Goal: Task Accomplishment & Management: Manage account settings

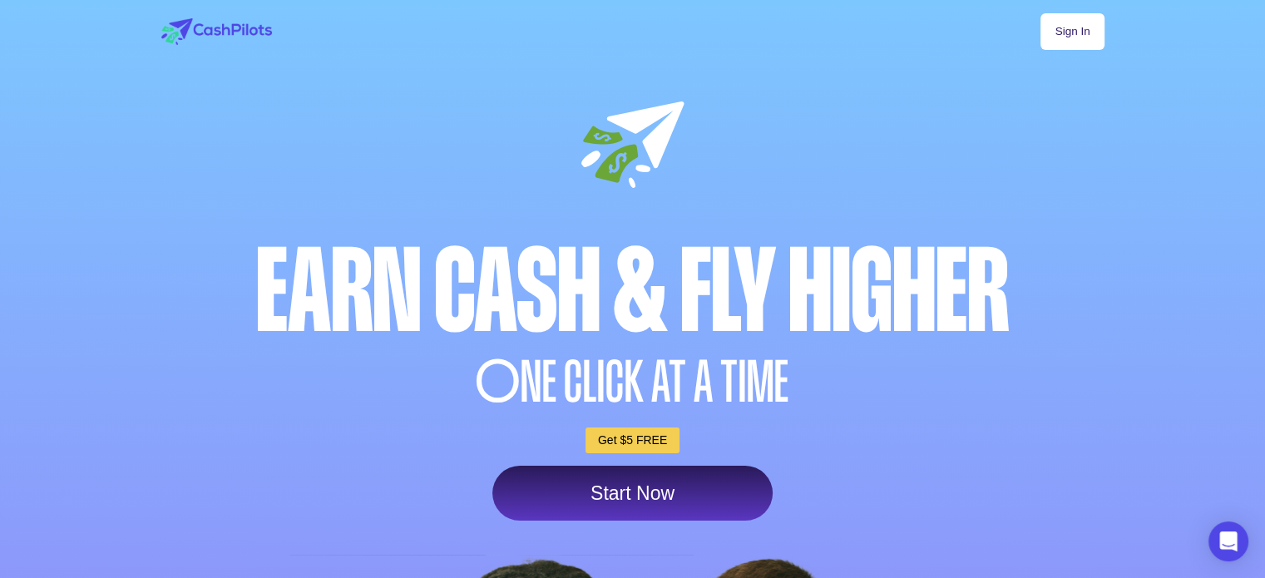
click at [1073, 28] on link "Sign In" at bounding box center [1071, 31] width 63 height 37
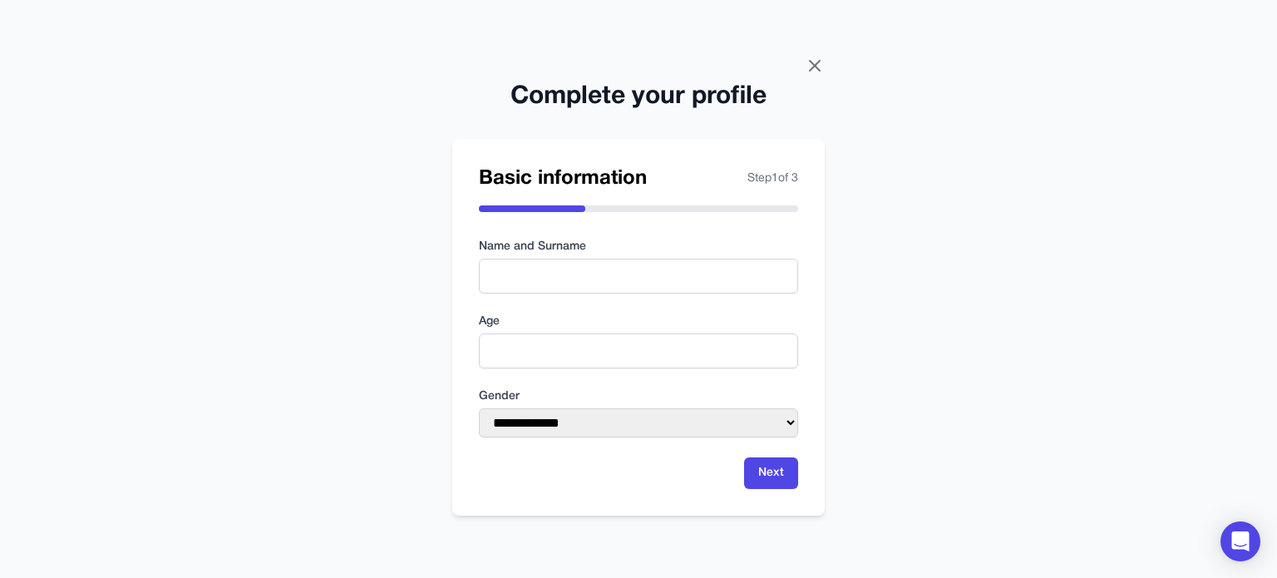
click at [821, 57] on icon at bounding box center [815, 66] width 20 height 20
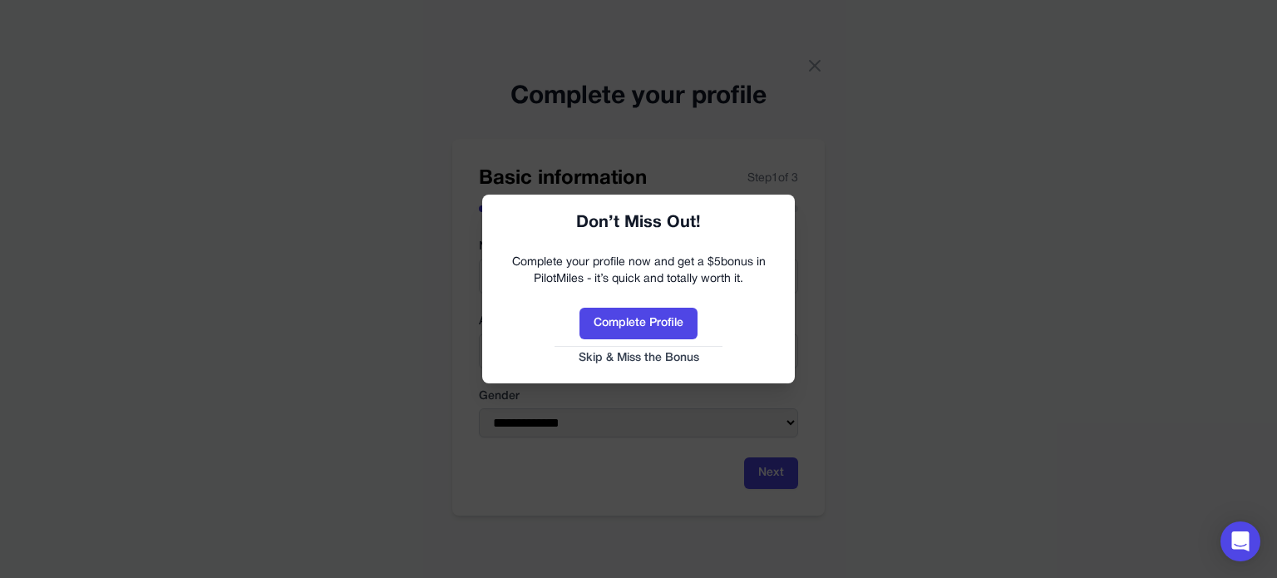
click at [648, 353] on button "Skip & Miss the Bonus" at bounding box center [638, 358] width 279 height 17
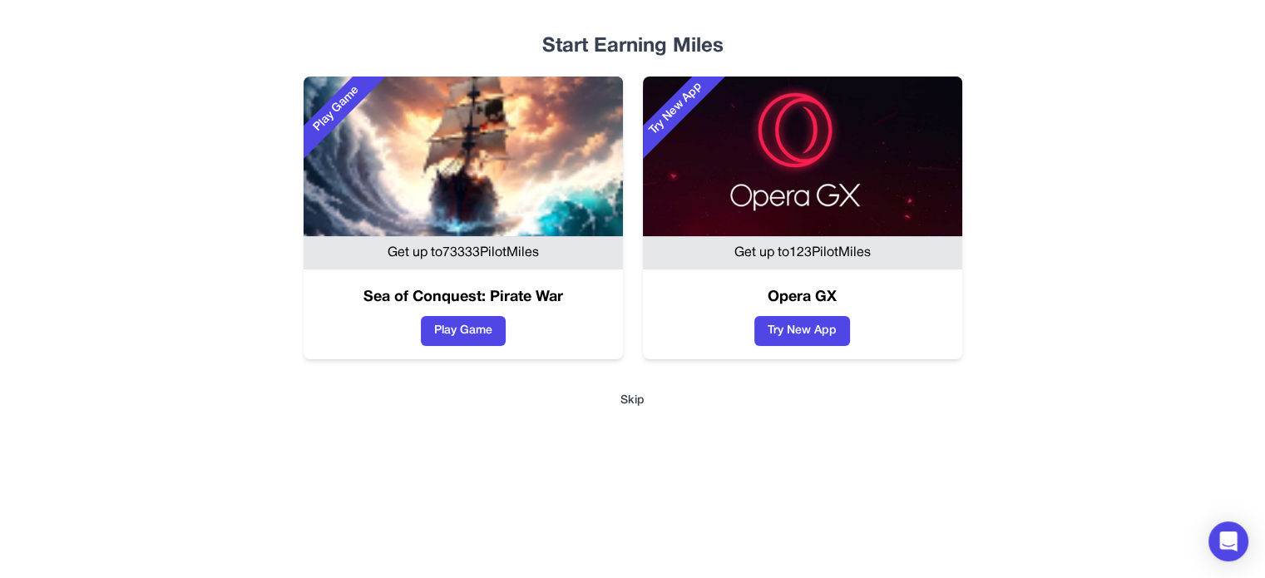
click at [644, 401] on button "Skip" at bounding box center [632, 400] width 1011 height 17
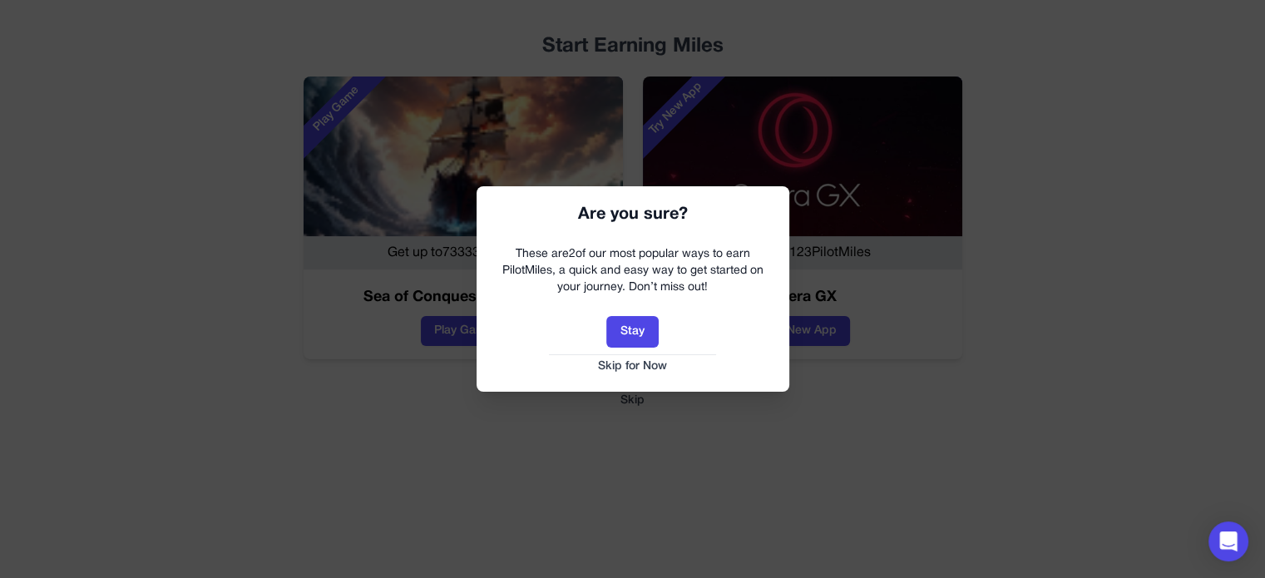
click at [665, 364] on button "Skip for Now" at bounding box center [632, 366] width 279 height 17
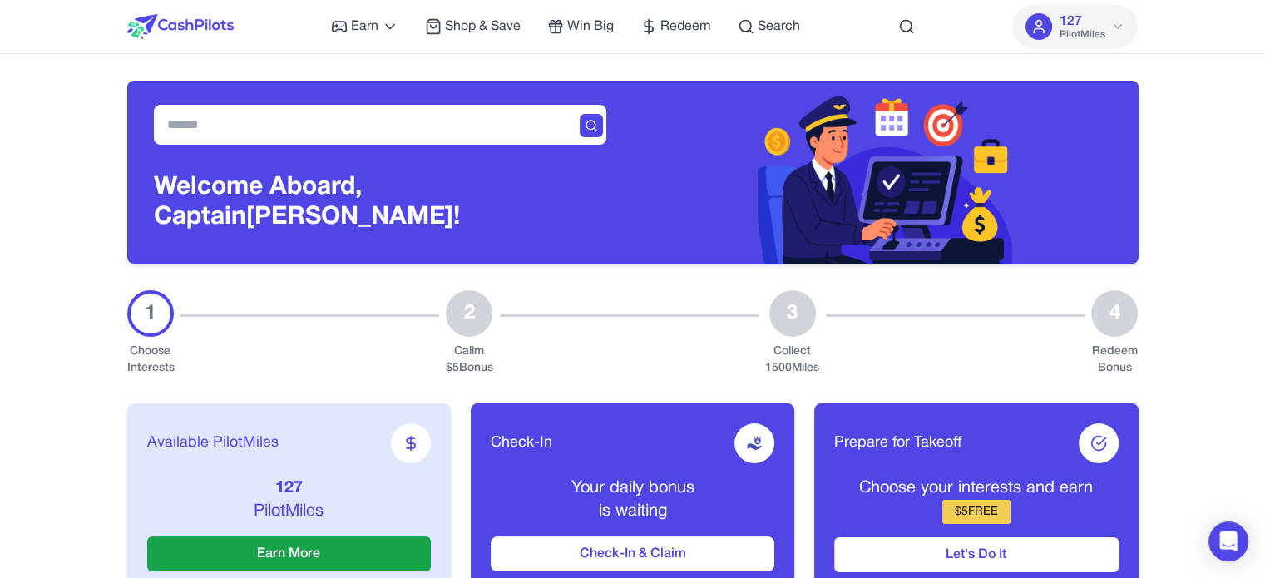
drag, startPoint x: 592, startPoint y: 268, endPoint x: 591, endPoint y: 259, distance: 9.2
drag, startPoint x: 43, startPoint y: 360, endPoint x: 98, endPoint y: 342, distance: 57.8
click at [512, 330] on div at bounding box center [629, 333] width 259 height 86
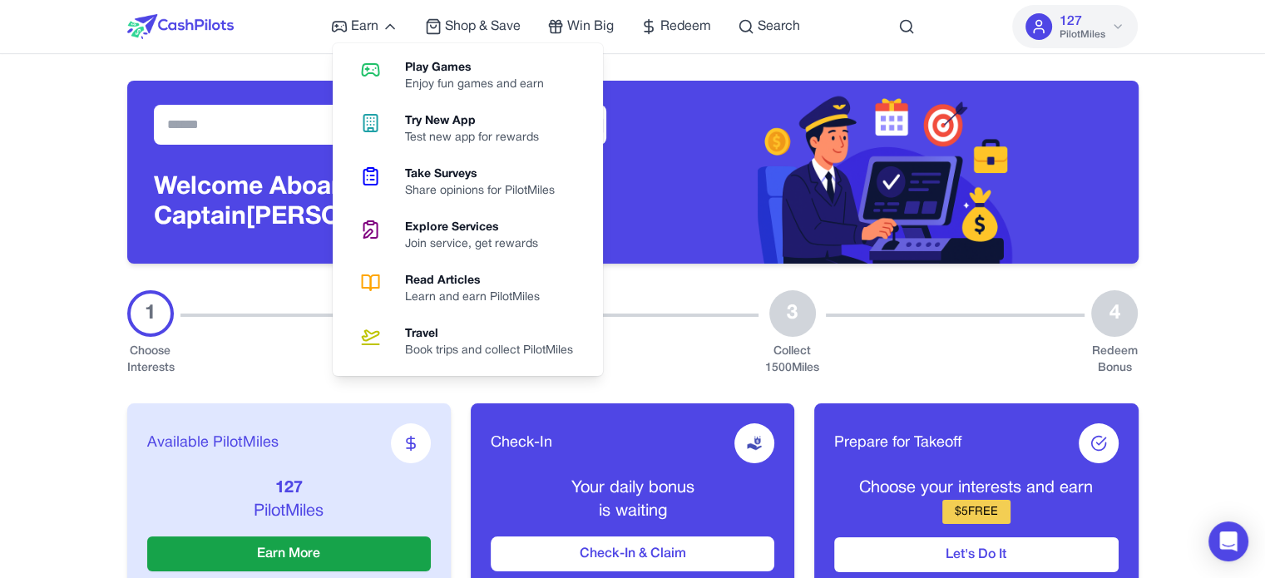
click at [461, 73] on div "Play Games" at bounding box center [481, 68] width 152 height 17
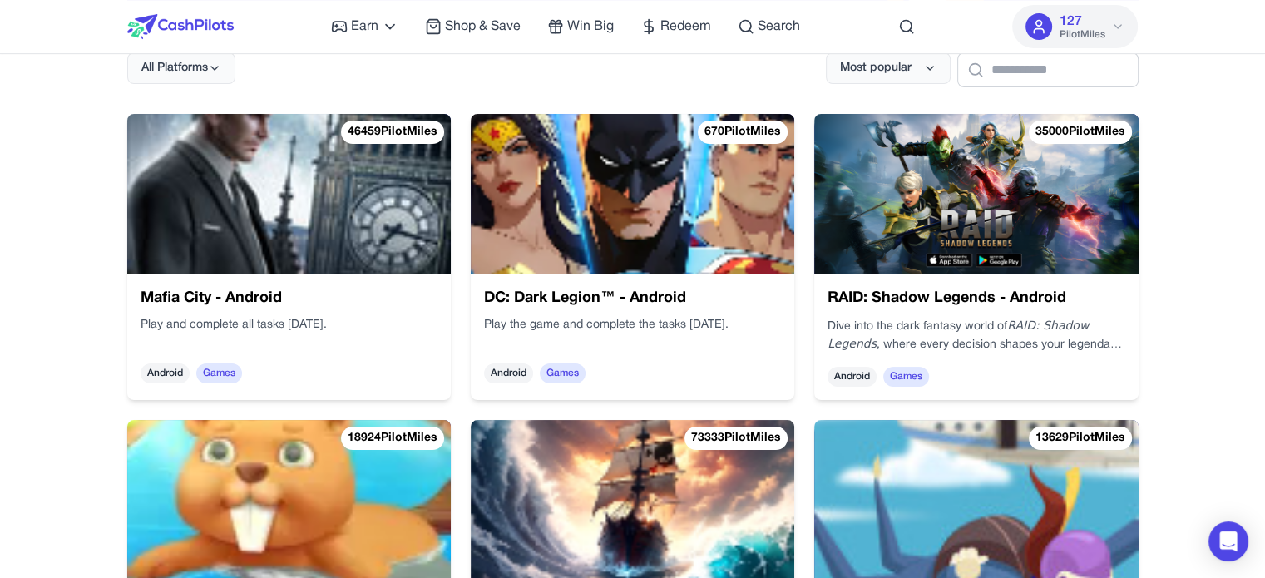
scroll to position [249, 0]
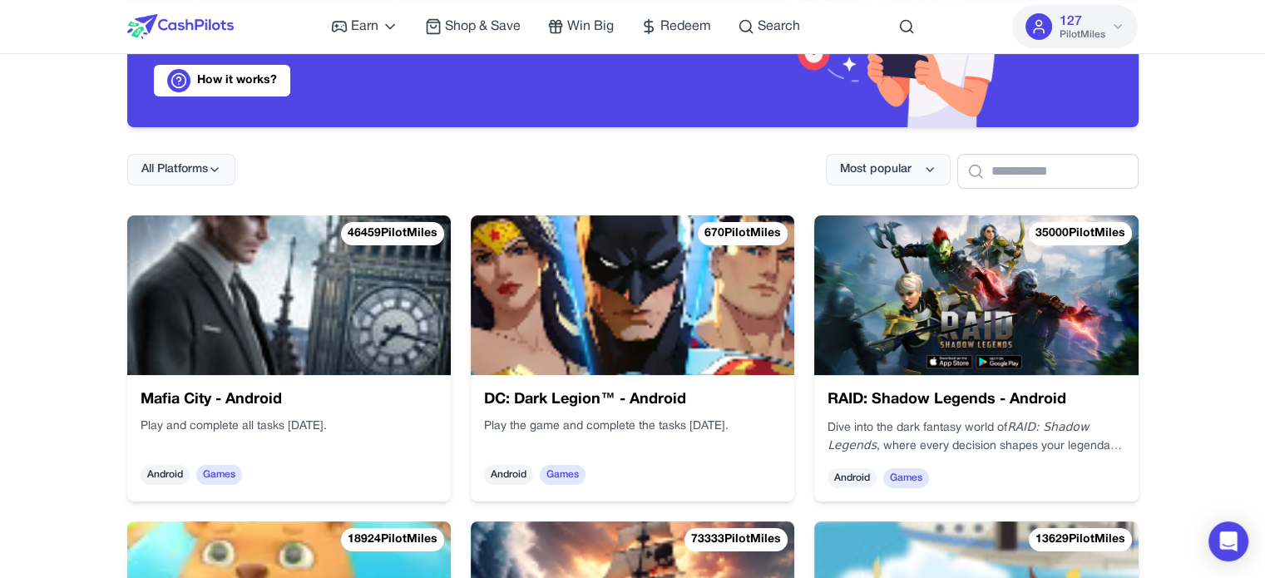
scroll to position [0, 0]
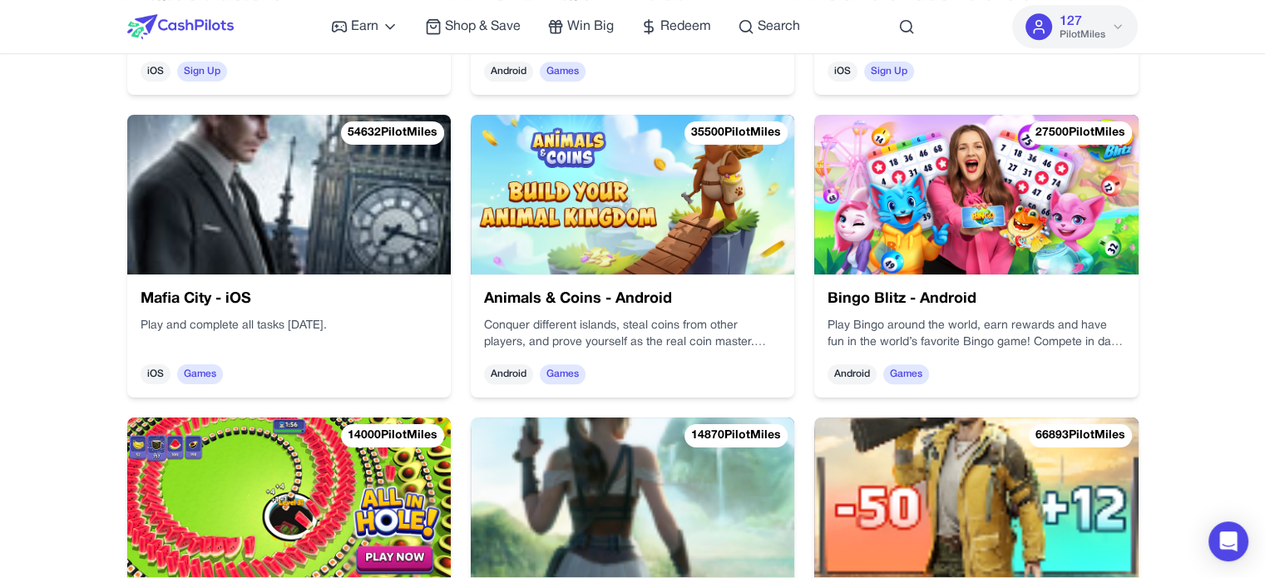
scroll to position [1413, 0]
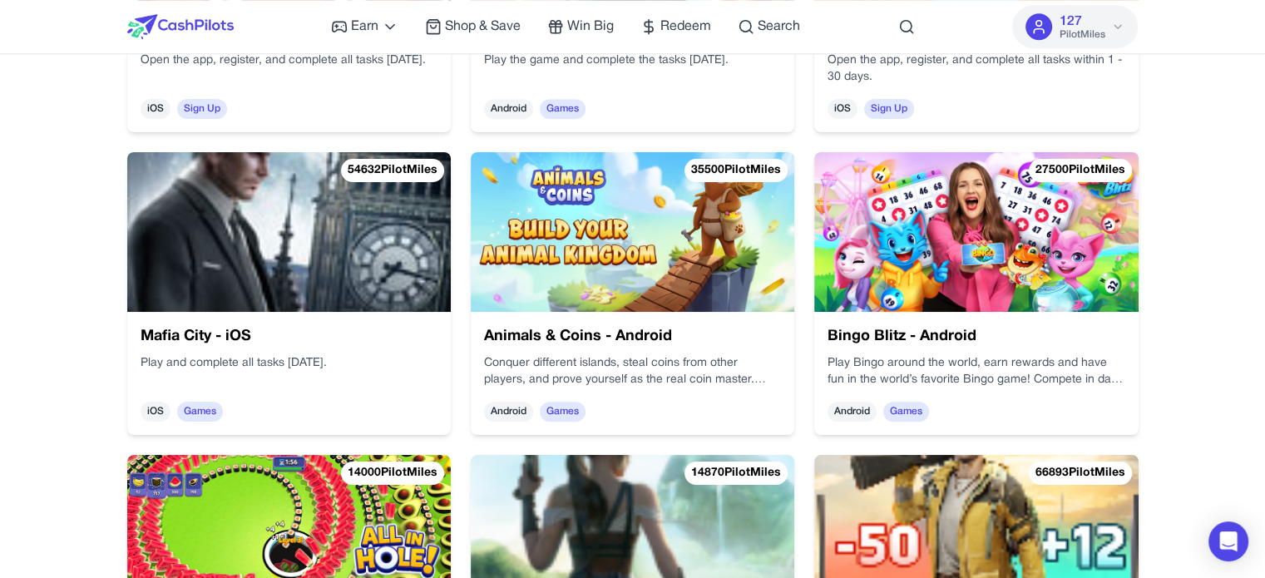
click at [609, 239] on img at bounding box center [632, 232] width 323 height 160
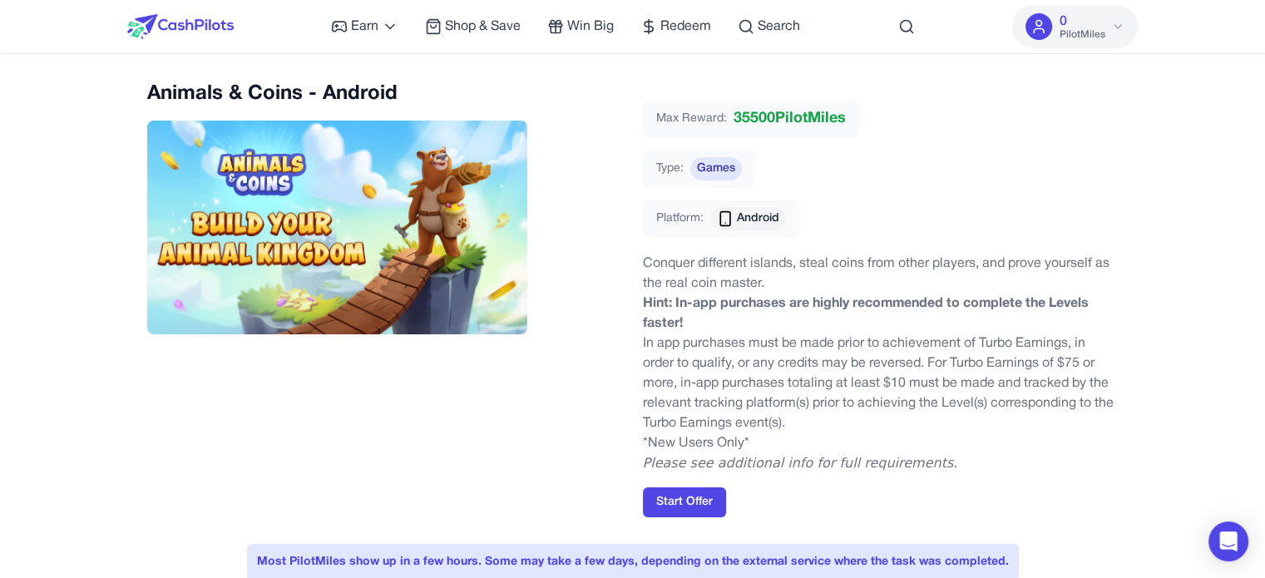
click at [1017, 28] on button "0 PilotMiles" at bounding box center [1075, 26] width 126 height 43
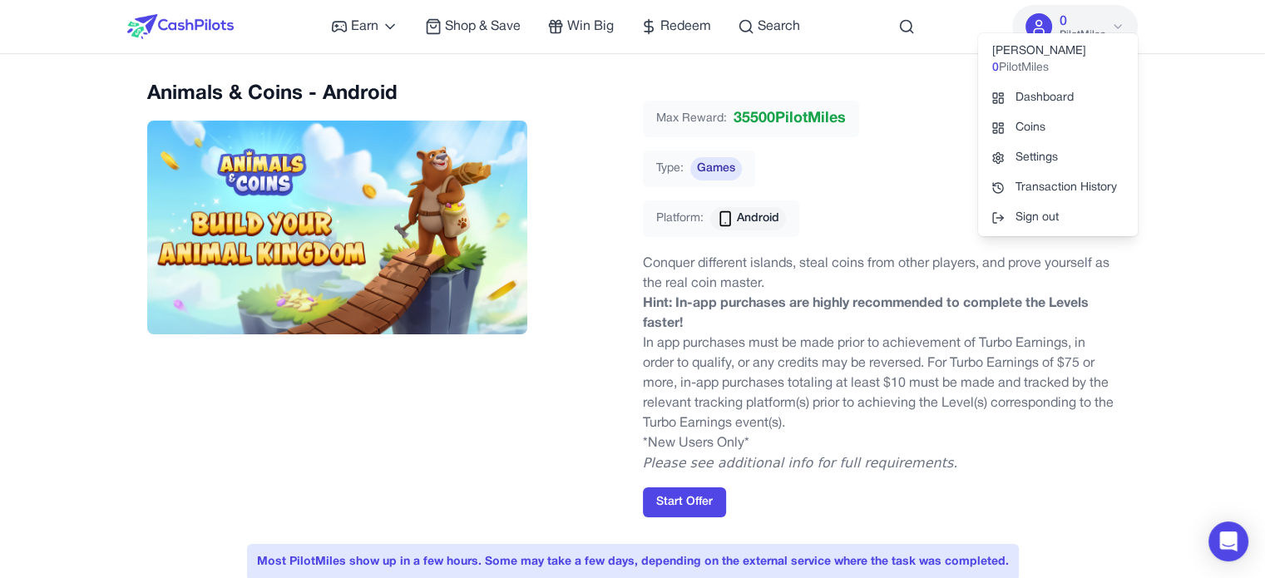
click at [984, 12] on div "Earn Play Games Enjoy fun games and earn Try New App Test new app for rewards T…" at bounding box center [632, 26] width 1011 height 53
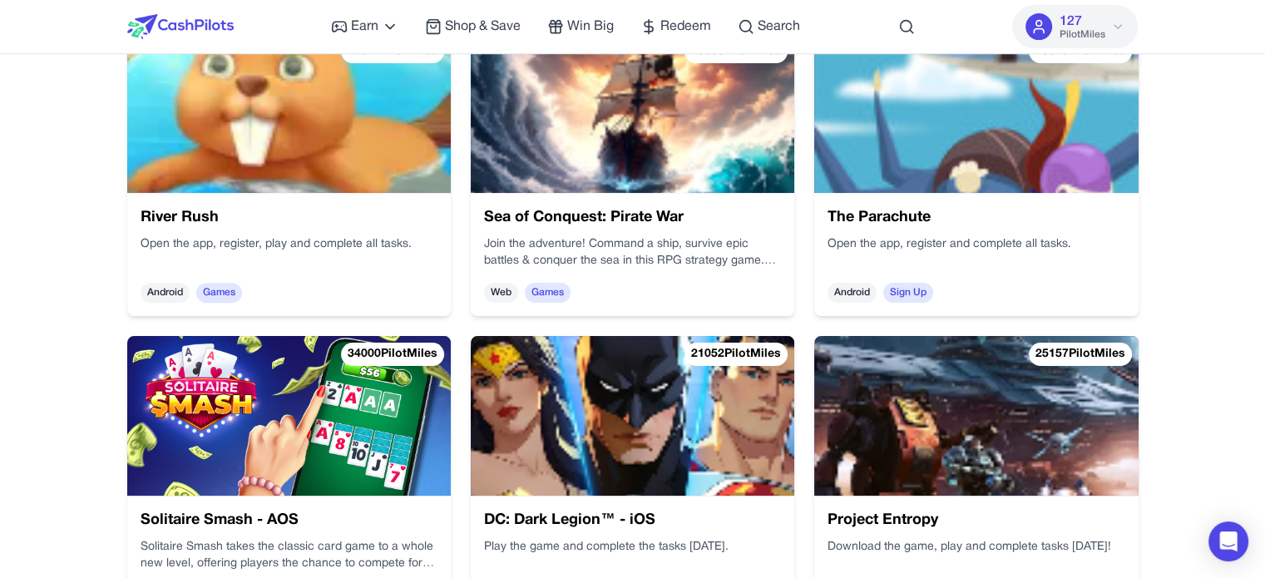
scroll to position [831, 0]
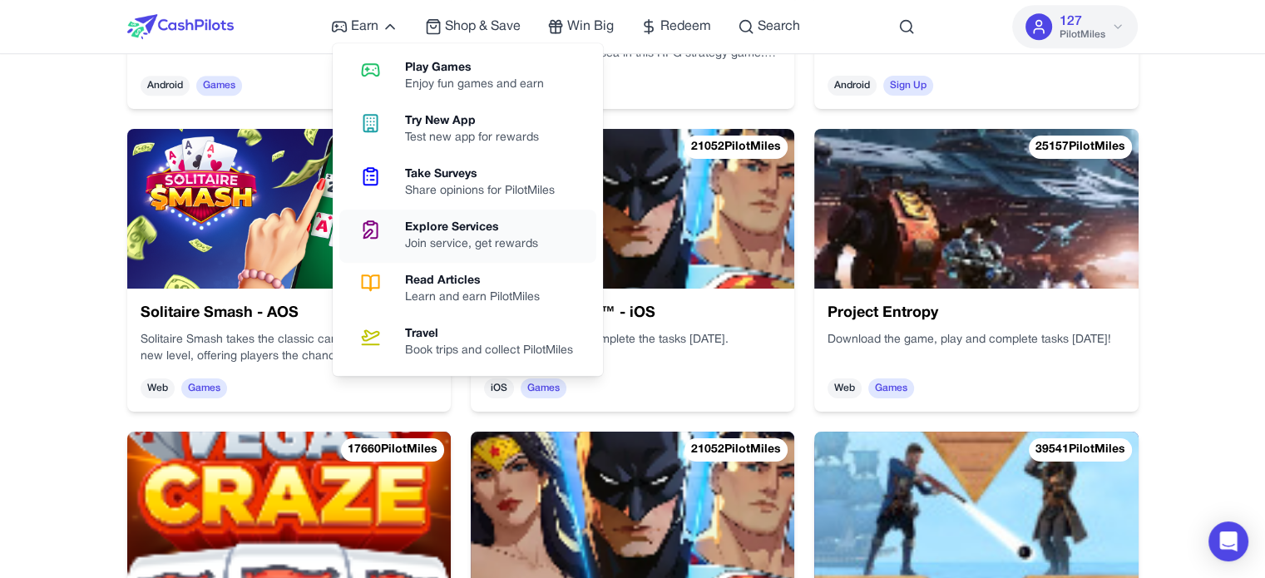
click at [487, 225] on div "Explore Services" at bounding box center [478, 228] width 146 height 17
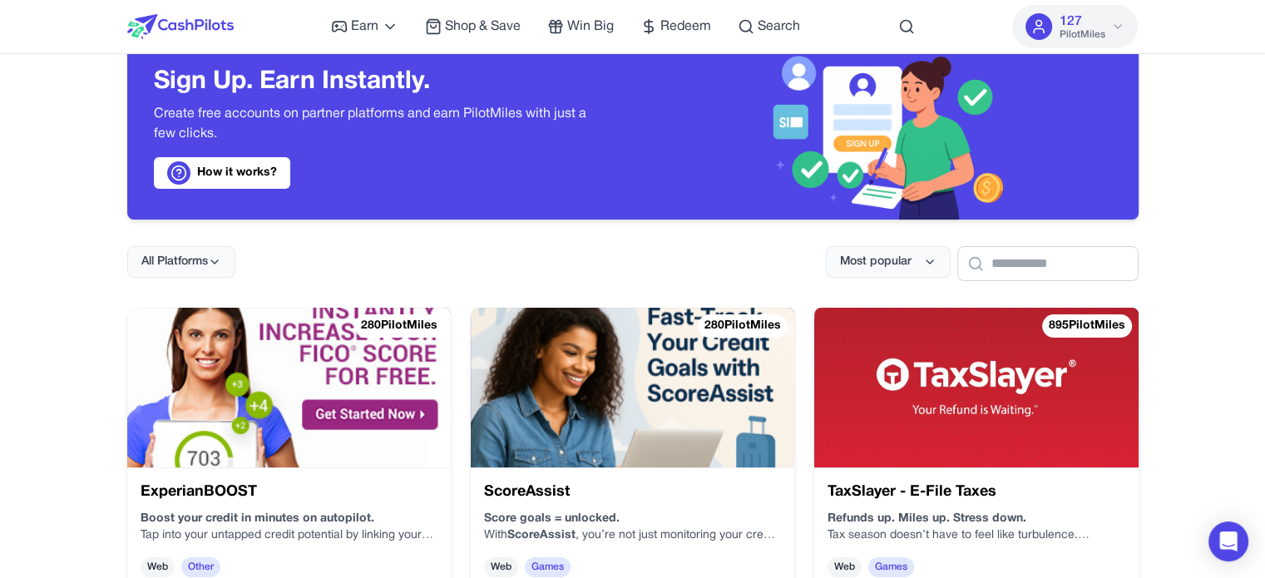
scroll to position [83, 0]
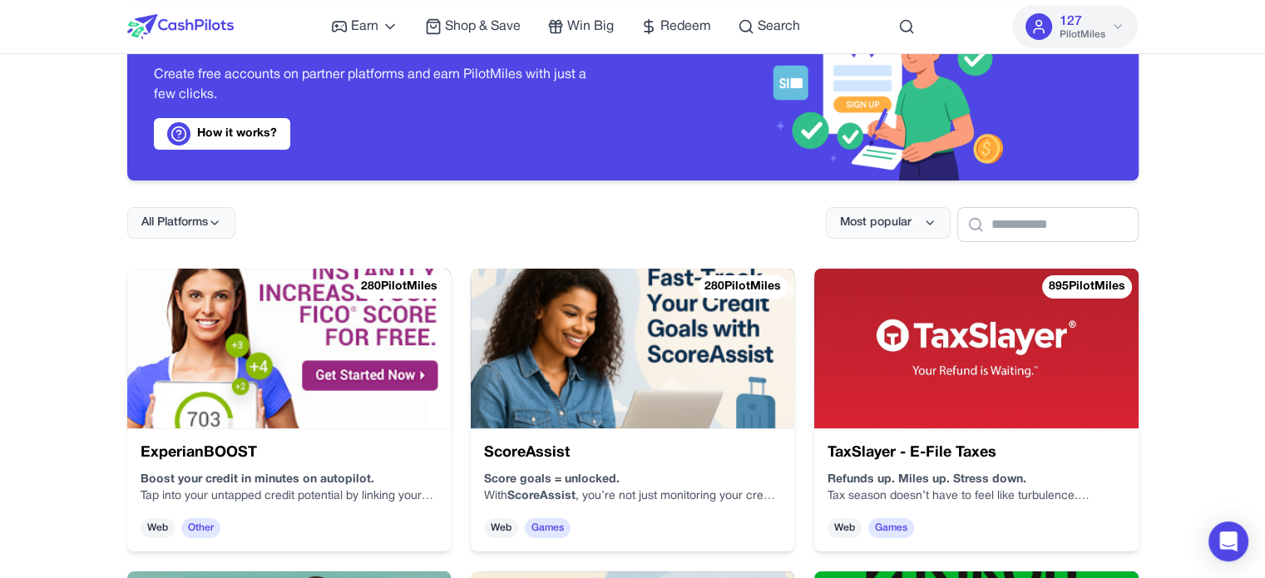
click at [311, 332] on img at bounding box center [288, 349] width 323 height 160
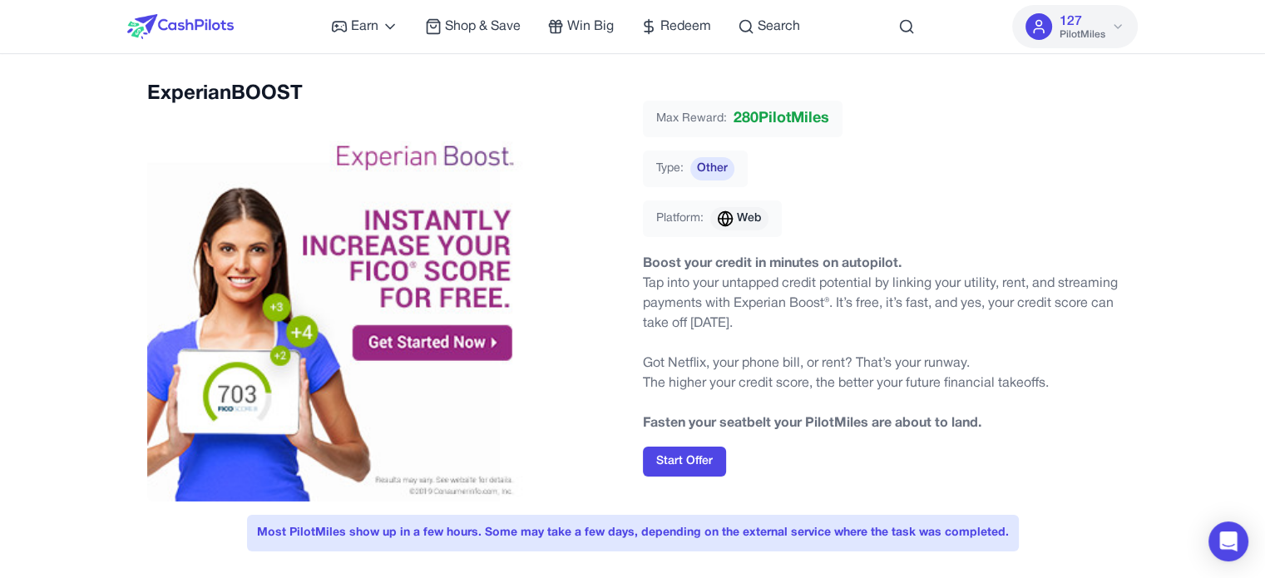
scroll to position [83, 0]
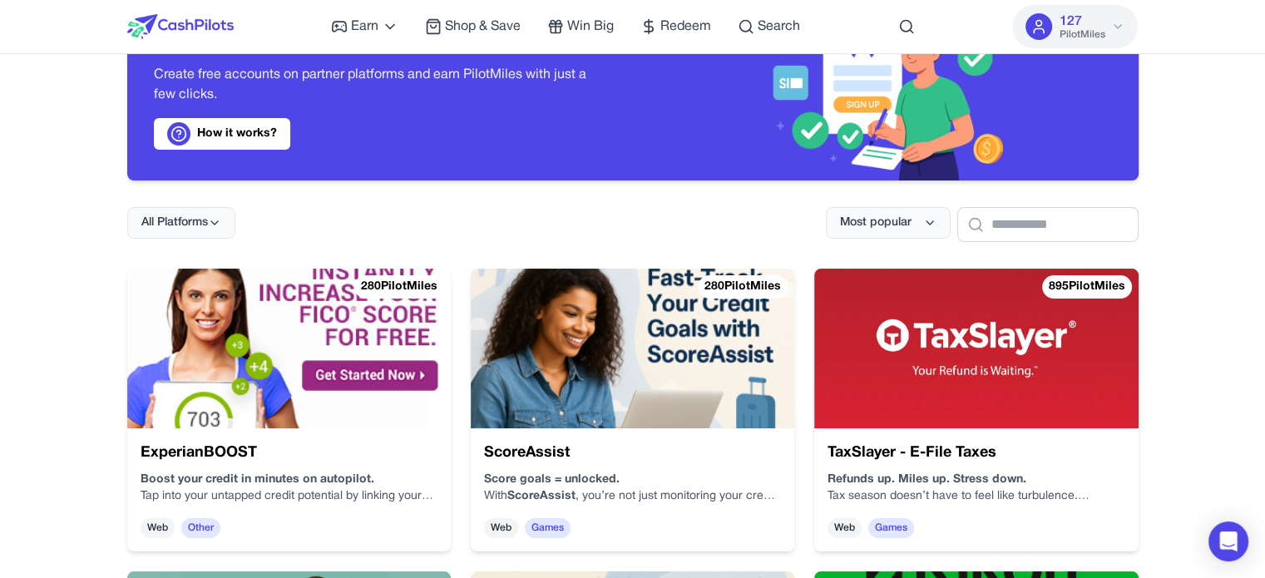
click at [351, 343] on img at bounding box center [288, 349] width 323 height 160
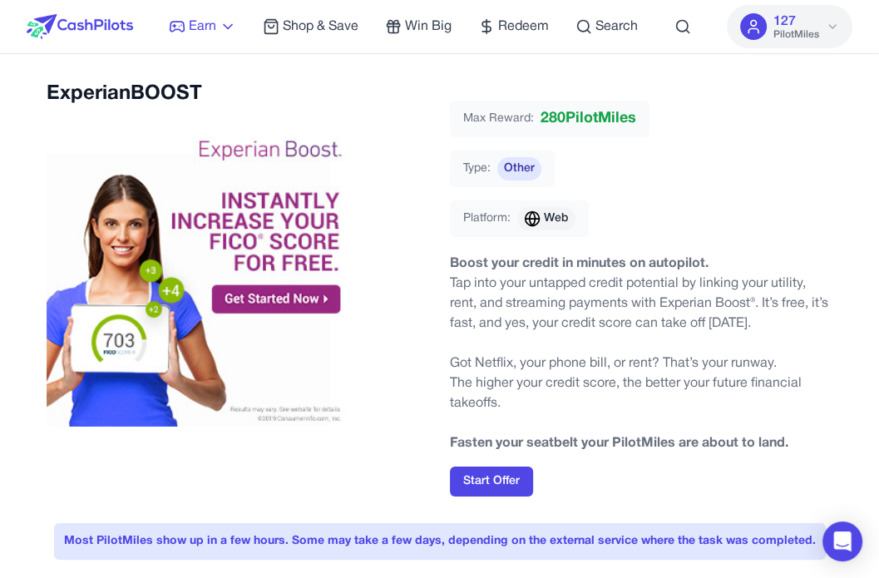
drag, startPoint x: 244, startPoint y: 270, endPoint x: 213, endPoint y: 21, distance: 251.4
click at [213, 21] on span "Earn" at bounding box center [202, 27] width 27 height 20
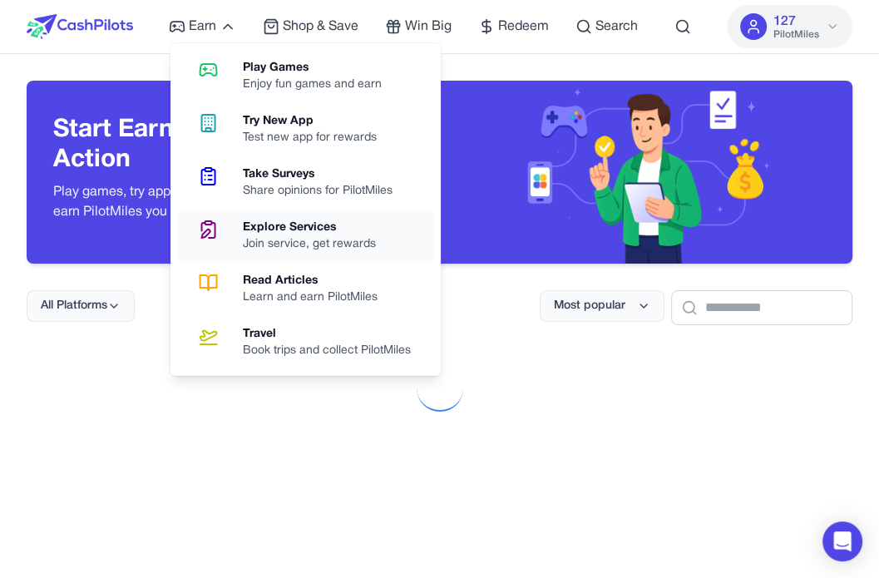
click at [319, 236] on div "Join service, get rewards" at bounding box center [316, 244] width 146 height 17
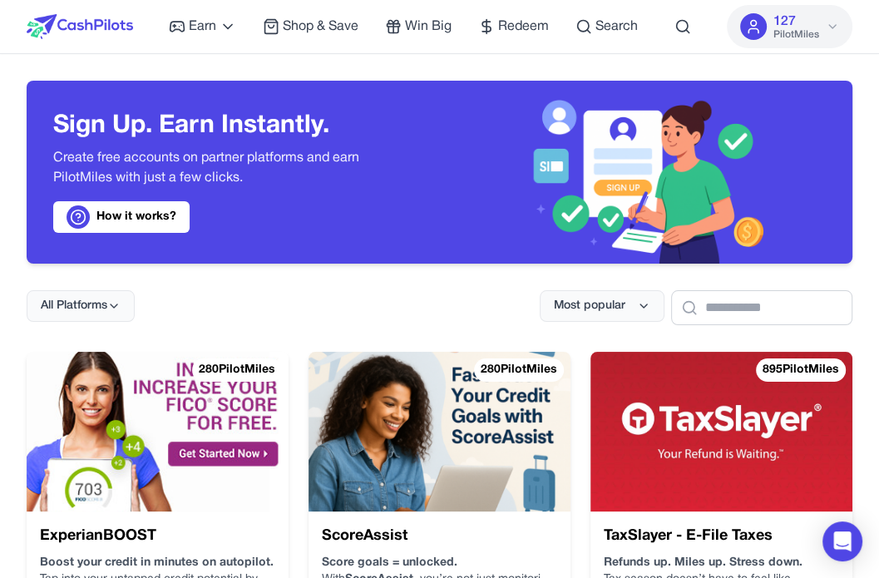
click at [657, 397] on img at bounding box center [721, 432] width 262 height 160
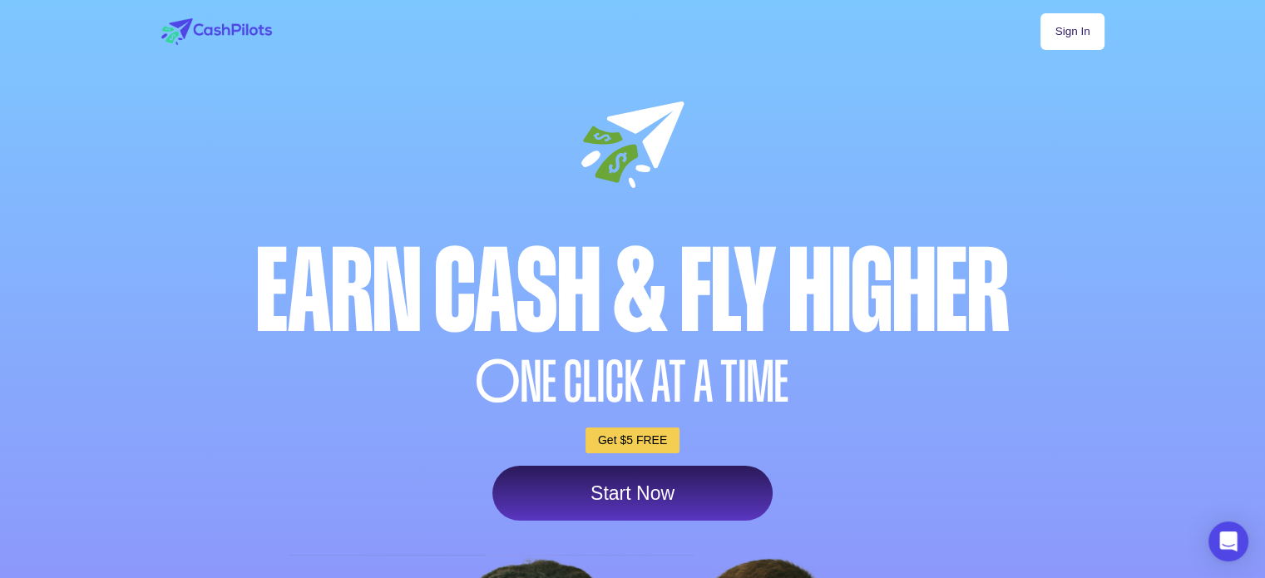
click at [1091, 22] on link "Sign In" at bounding box center [1071, 31] width 63 height 37
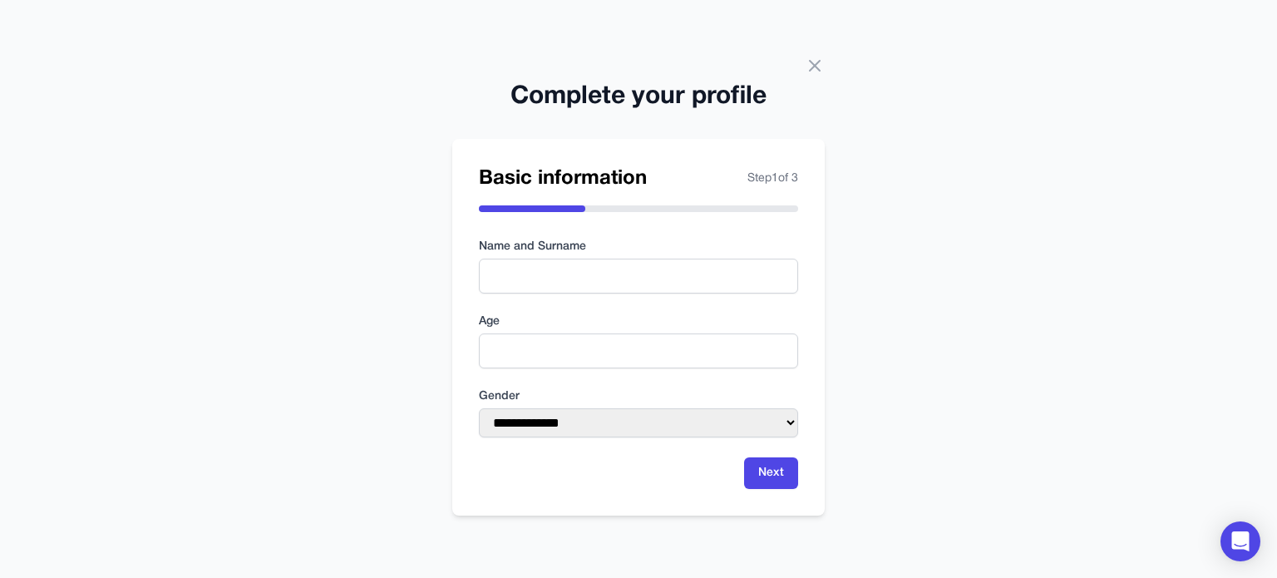
click at [818, 54] on div "**********" at bounding box center [638, 289] width 1277 height 578
click at [812, 65] on icon at bounding box center [815, 66] width 20 height 20
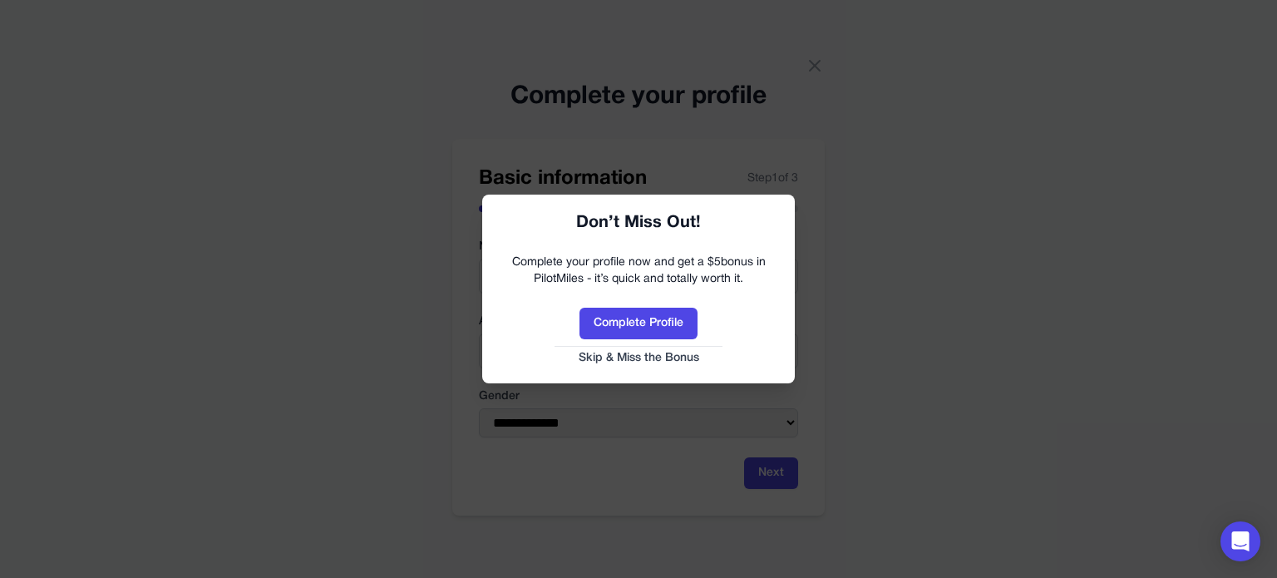
click at [649, 358] on button "Skip & Miss the Bonus" at bounding box center [638, 358] width 279 height 17
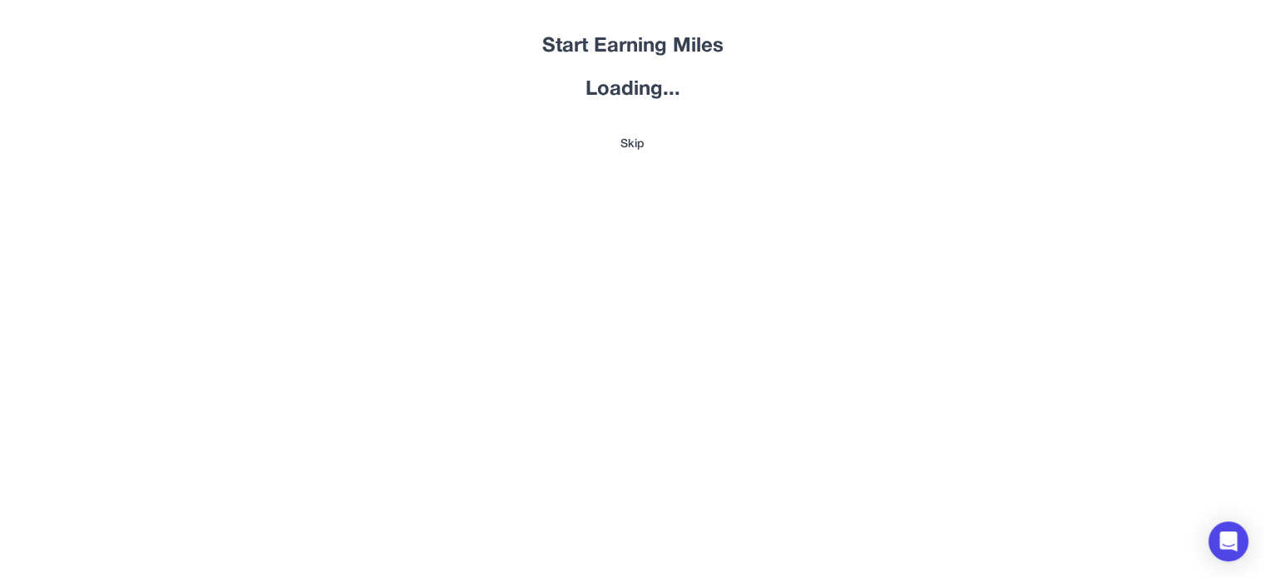
click at [633, 103] on div "Loading..." at bounding box center [632, 89] width 1011 height 27
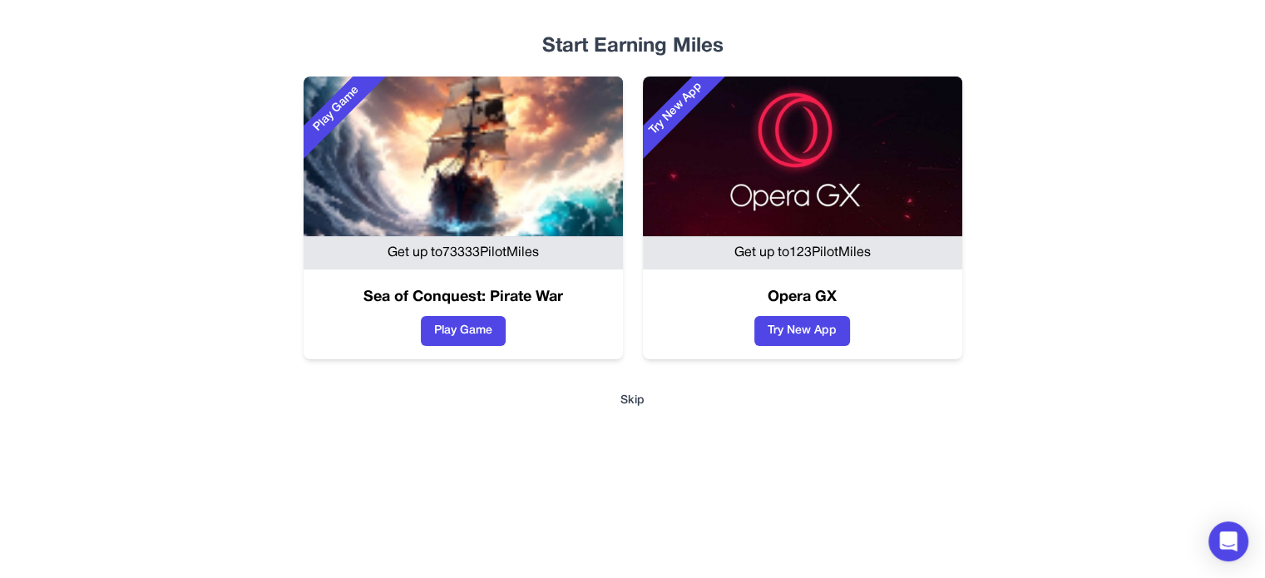
click at [631, 406] on button "Skip" at bounding box center [632, 400] width 1011 height 17
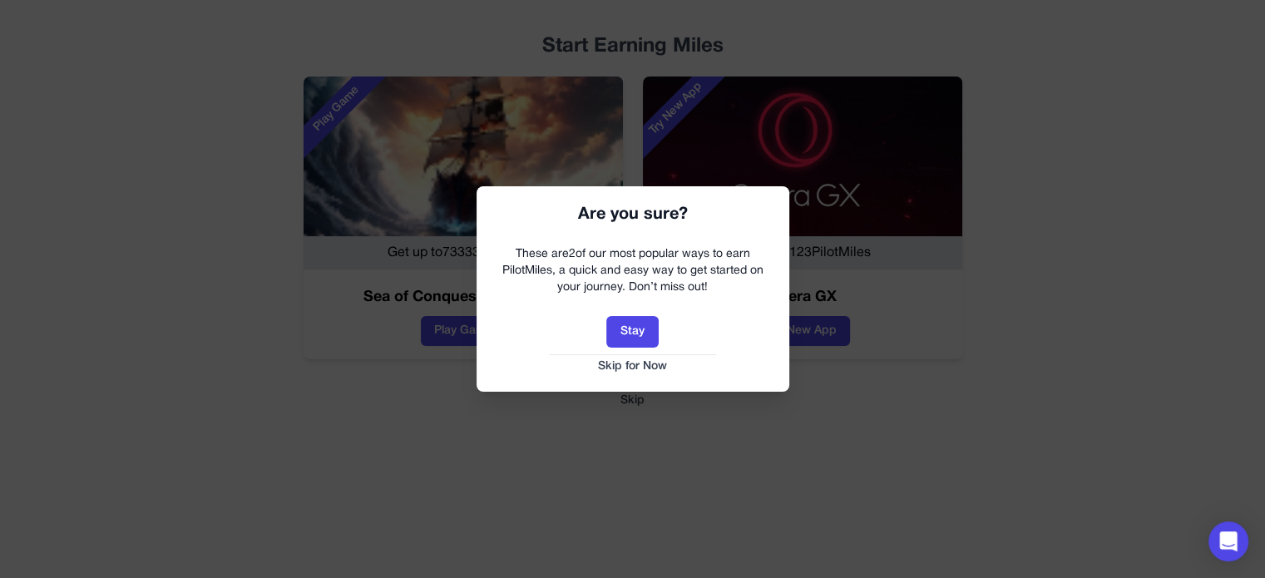
click at [645, 368] on button "Skip for Now" at bounding box center [632, 366] width 279 height 17
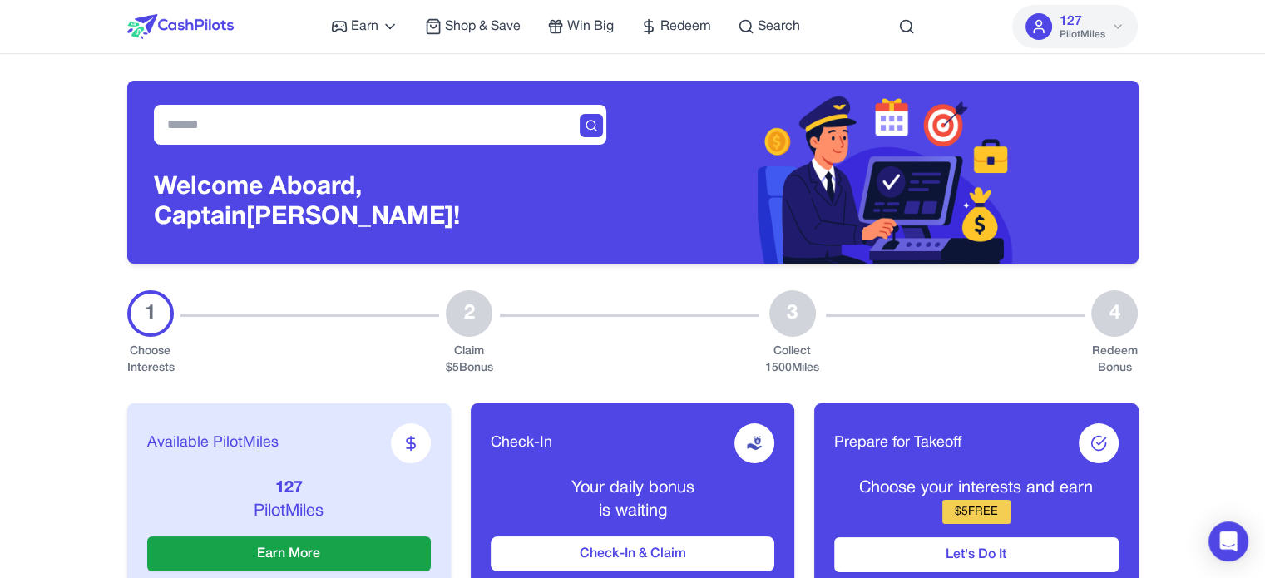
drag, startPoint x: 1145, startPoint y: 313, endPoint x: 1106, endPoint y: 318, distance: 39.5
click at [1106, 318] on div "4" at bounding box center [1114, 313] width 47 height 47
click at [1109, 321] on div "4" at bounding box center [1114, 313] width 47 height 47
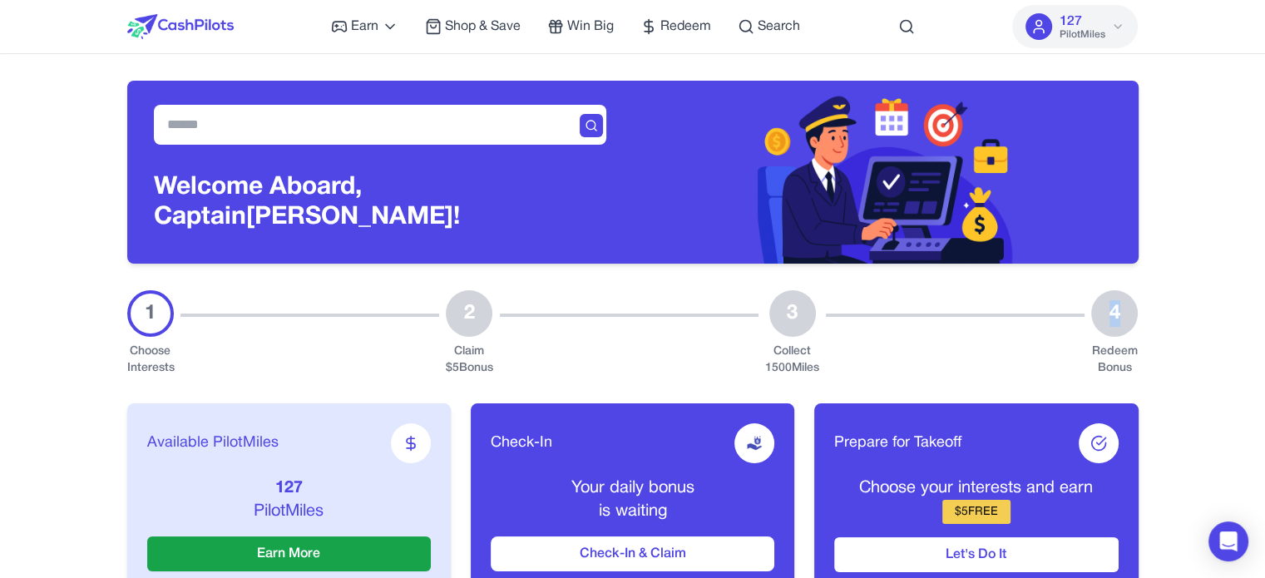
drag, startPoint x: 1113, startPoint y: 319, endPoint x: 1134, endPoint y: 308, distance: 24.2
click at [1134, 312] on div "4" at bounding box center [1114, 313] width 47 height 47
click at [1111, 346] on div "Redeem Bonus" at bounding box center [1114, 359] width 47 height 33
drag, startPoint x: 1108, startPoint y: 356, endPoint x: 1133, endPoint y: 363, distance: 26.8
click at [1133, 363] on div "Redeem Bonus" at bounding box center [1114, 359] width 47 height 33
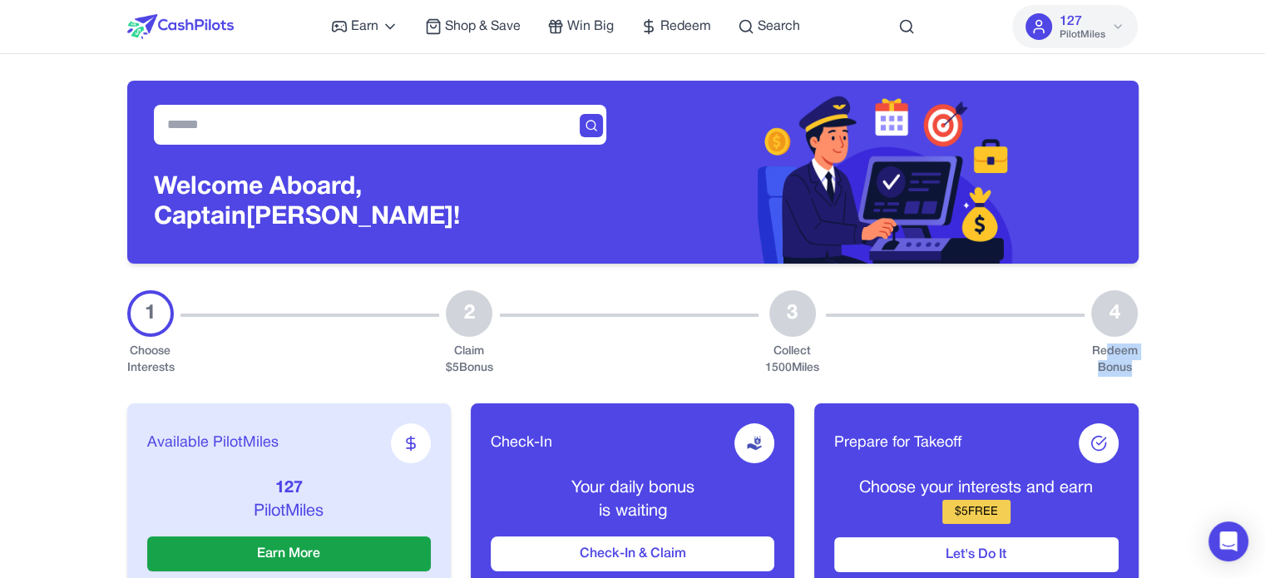
drag, startPoint x: 841, startPoint y: 366, endPoint x: 779, endPoint y: 338, distance: 67.7
click at [779, 338] on div "1 Choose Interests 2 Claim $ 5 Bonus 3 Collect 1500 Miles 4 Redeem Bonus" at bounding box center [632, 333] width 1011 height 86
click at [779, 338] on div "3 Collect 1500 Miles" at bounding box center [792, 333] width 54 height 86
drag, startPoint x: 790, startPoint y: 315, endPoint x: 807, endPoint y: 352, distance: 40.2
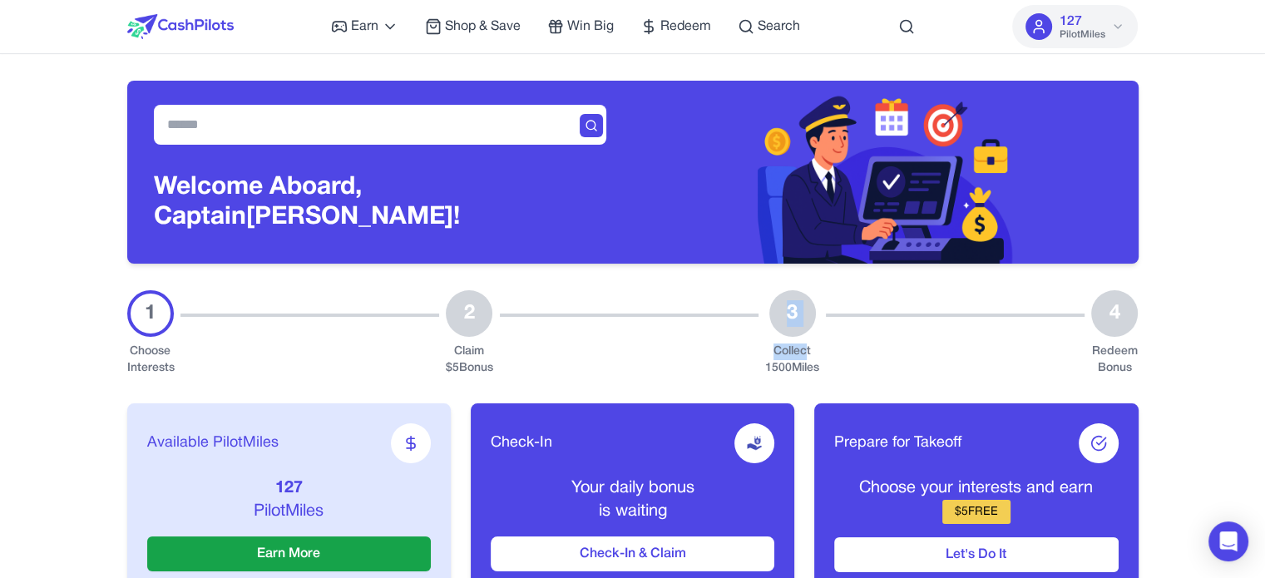
click at [807, 352] on div "3 Collect 1500 Miles" at bounding box center [792, 333] width 54 height 86
click at [823, 364] on div "1 Choose Interests 2 Claim $ 5 Bonus 3 Collect 1500 Miles 4 Redeem Bonus" at bounding box center [632, 333] width 1011 height 86
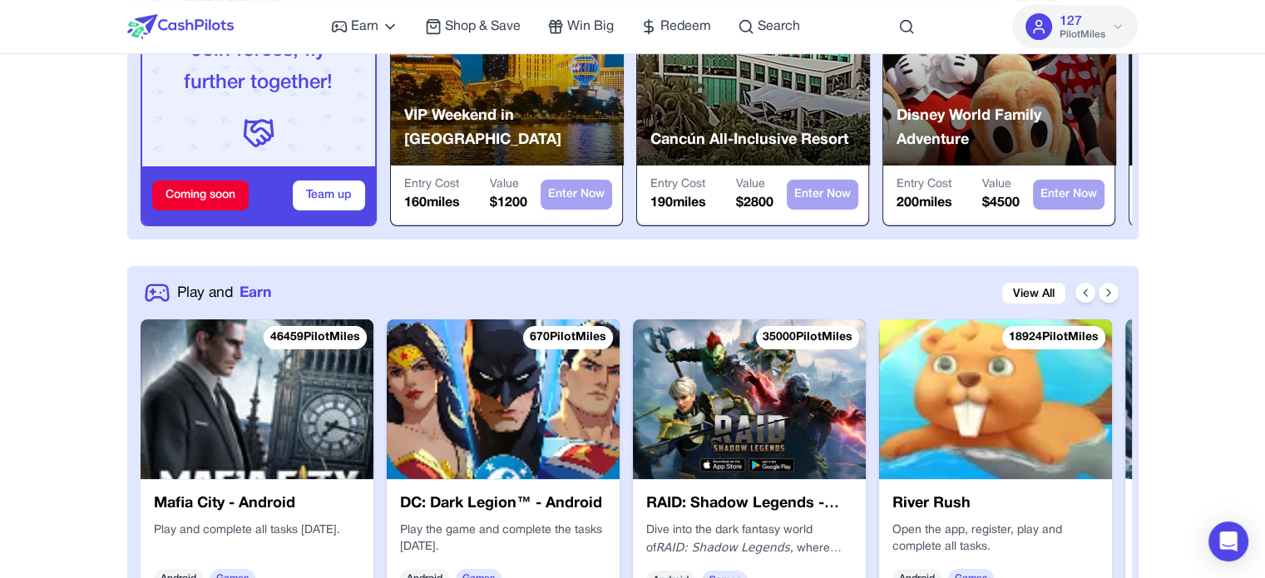
scroll to position [748, 0]
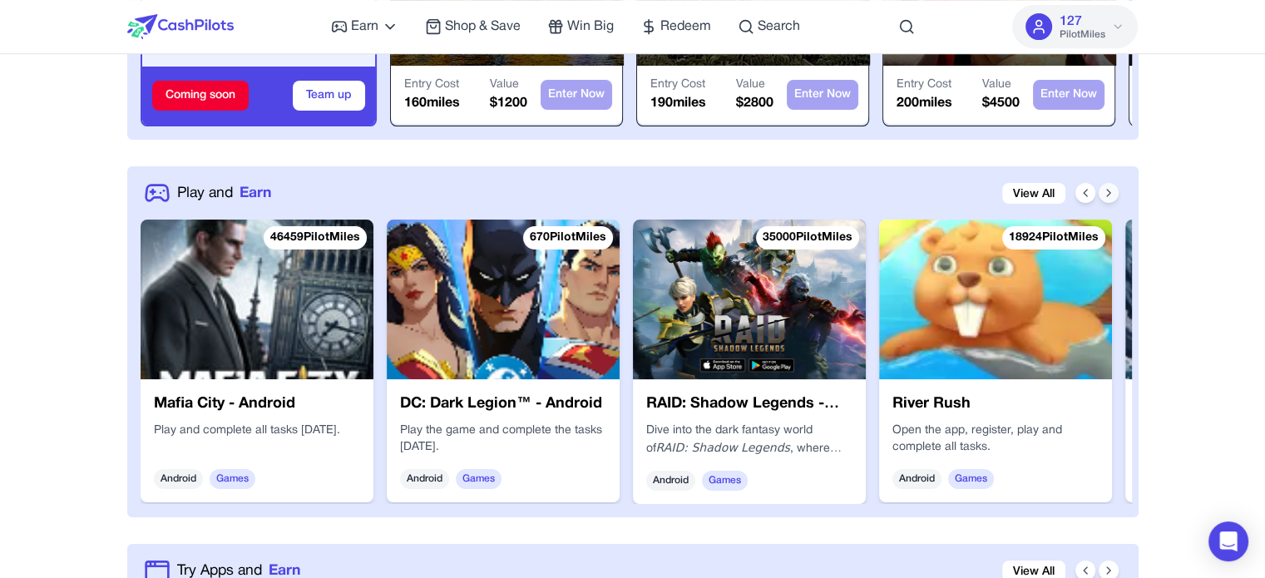
click at [1114, 194] on button at bounding box center [1108, 193] width 20 height 20
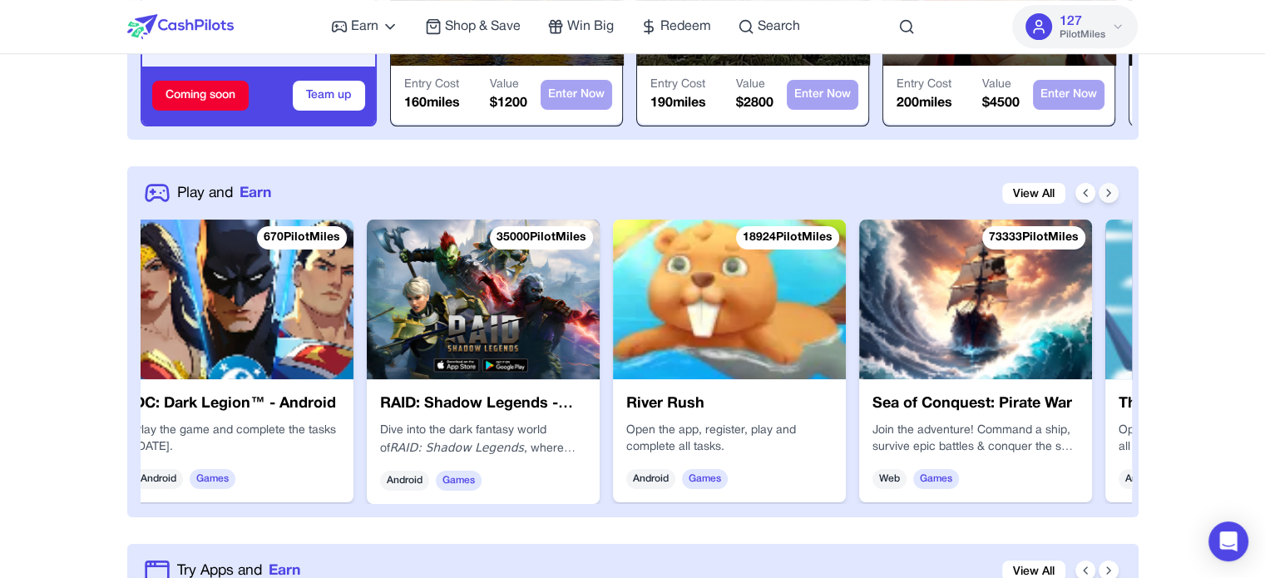
click at [1114, 194] on button at bounding box center [1108, 193] width 20 height 20
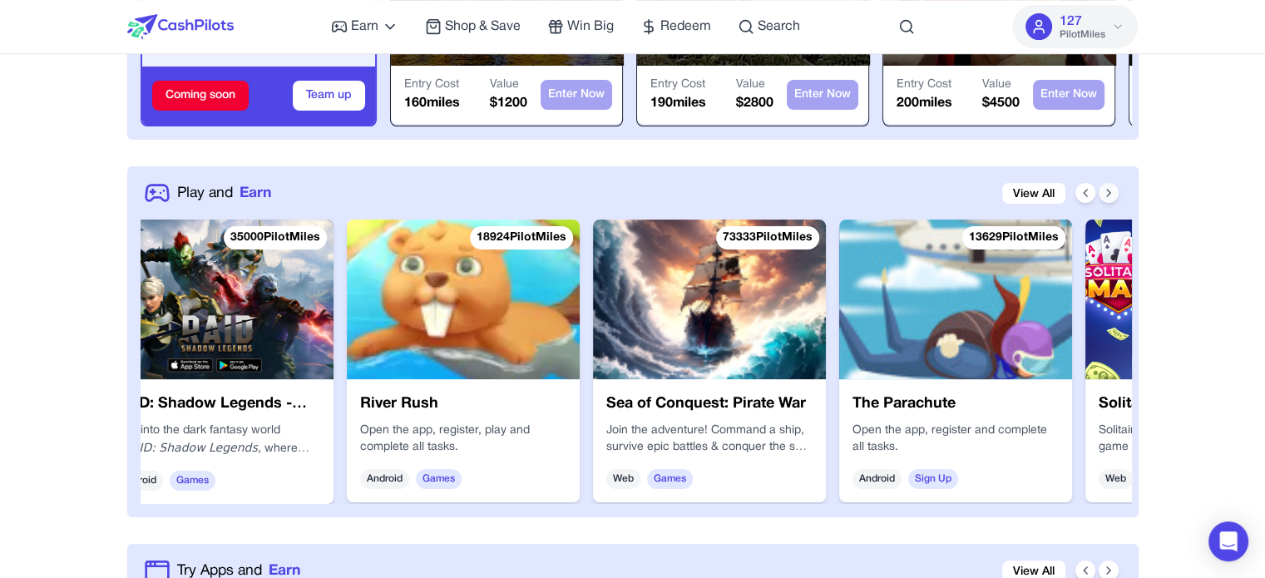
click at [1114, 194] on button at bounding box center [1108, 193] width 20 height 20
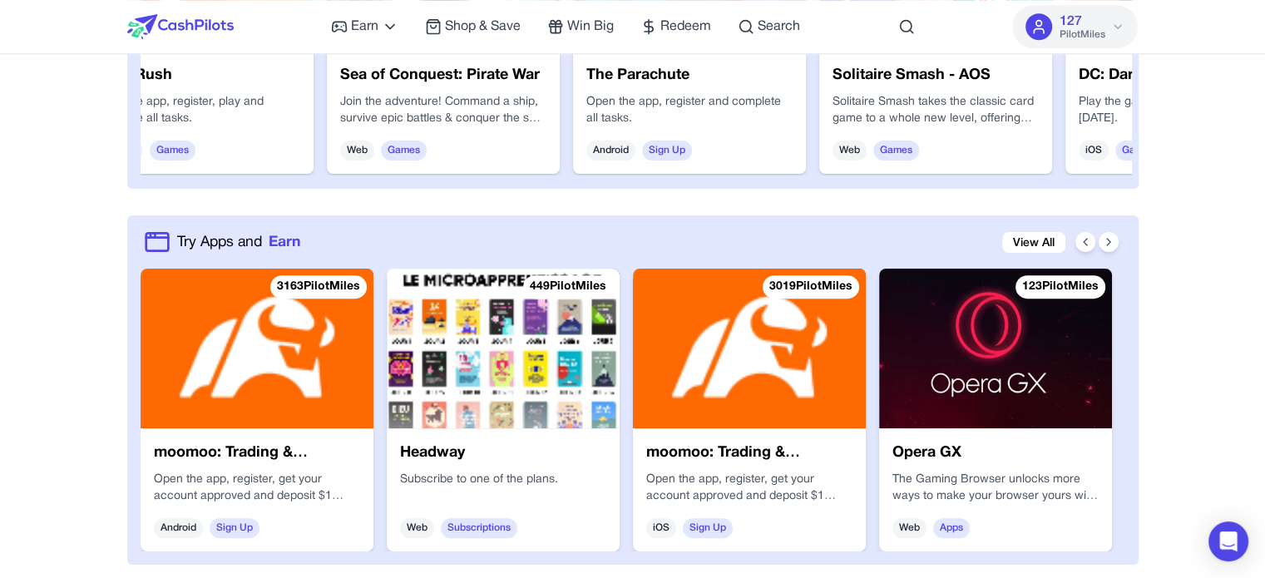
scroll to position [1081, 0]
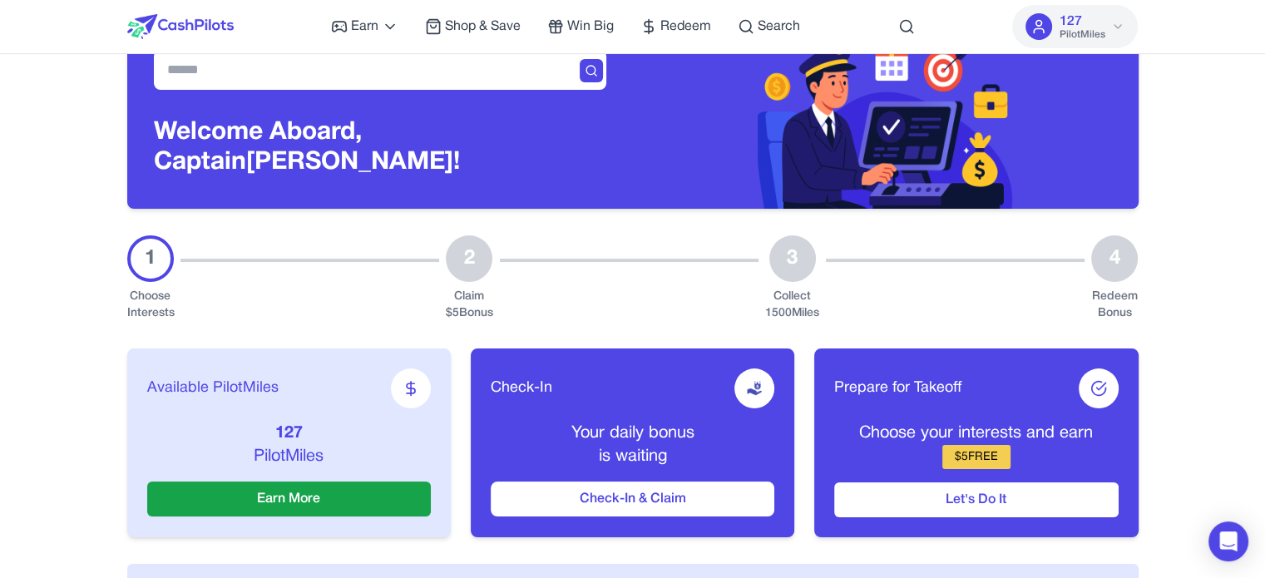
scroll to position [166, 0]
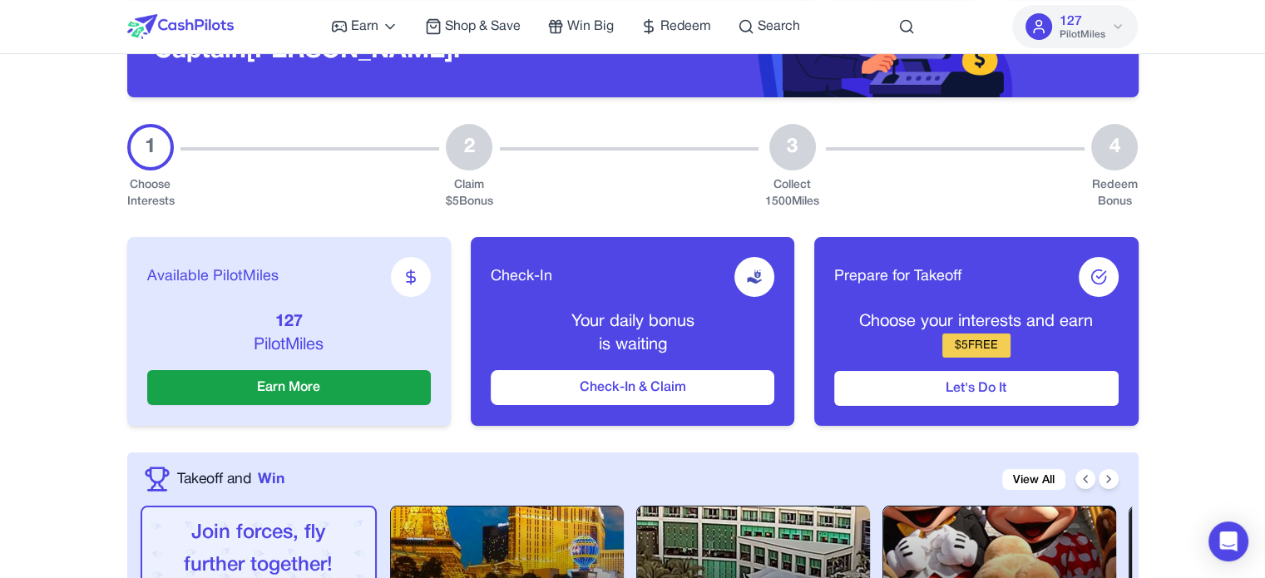
drag, startPoint x: 303, startPoint y: 387, endPoint x: 82, endPoint y: 247, distance: 261.3
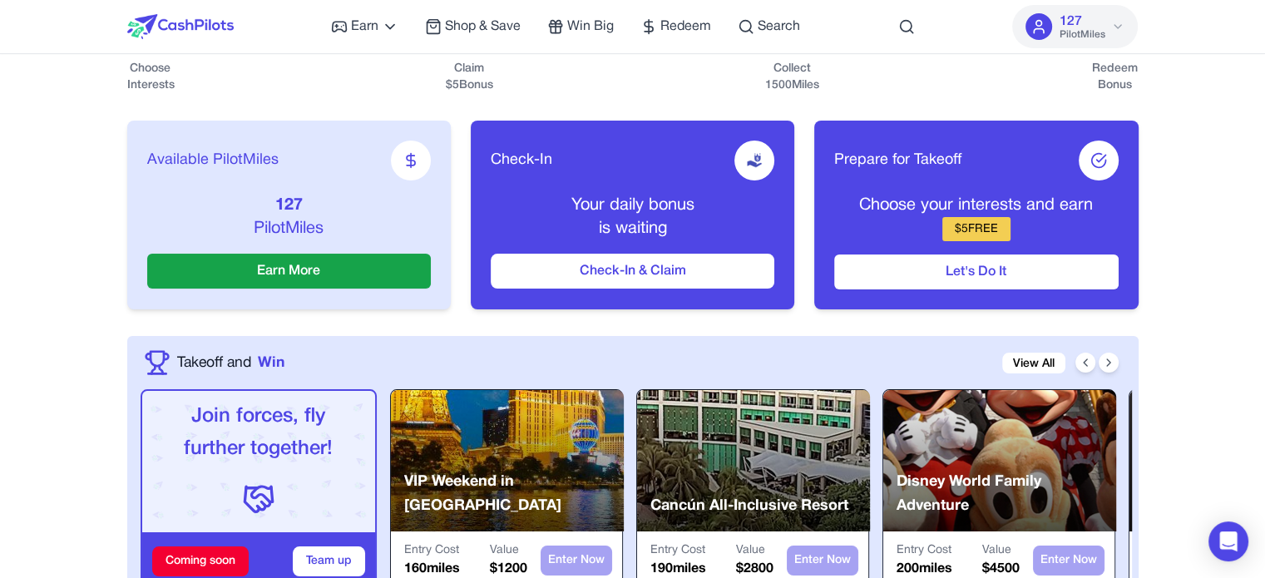
scroll to position [499, 0]
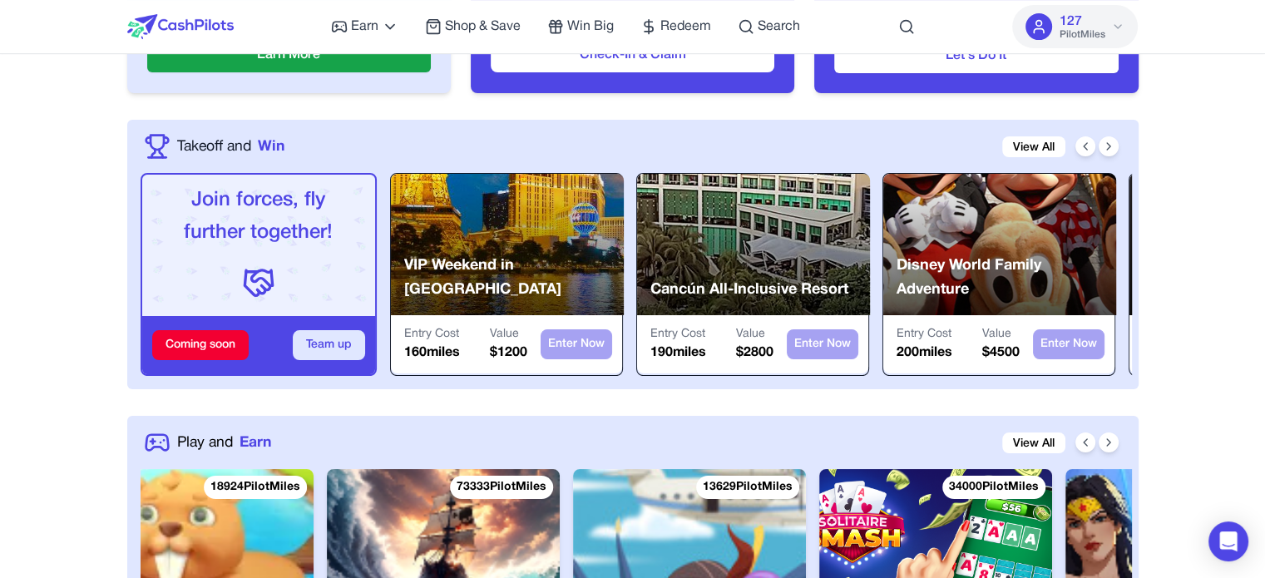
click at [313, 341] on button "Team up" at bounding box center [329, 345] width 72 height 30
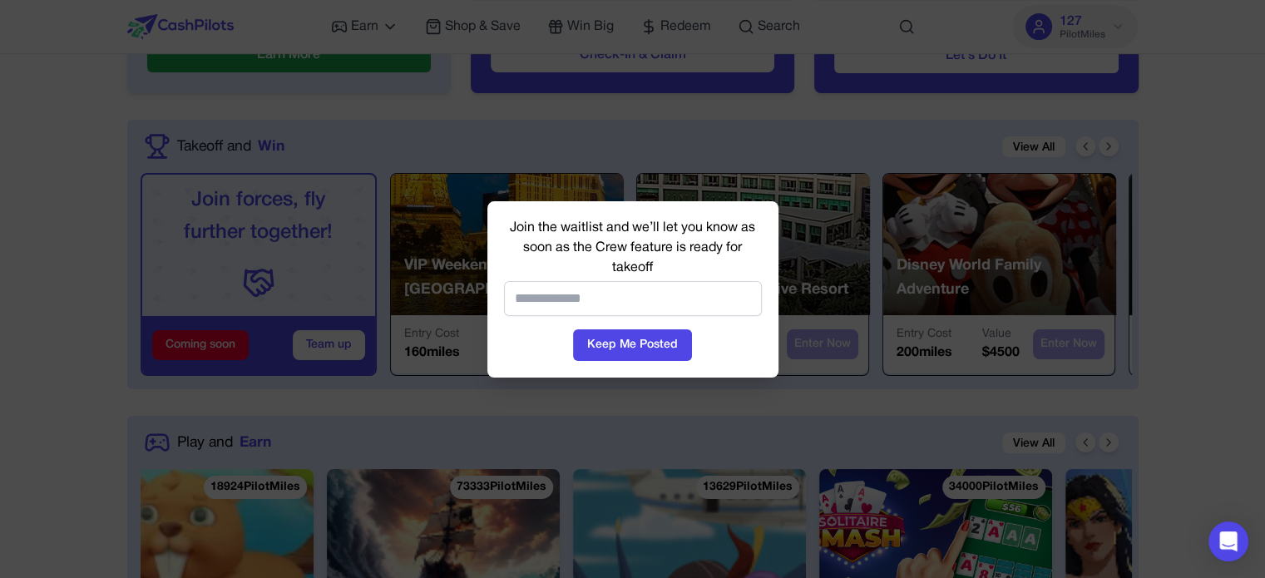
click at [762, 130] on div at bounding box center [632, 289] width 1265 height 578
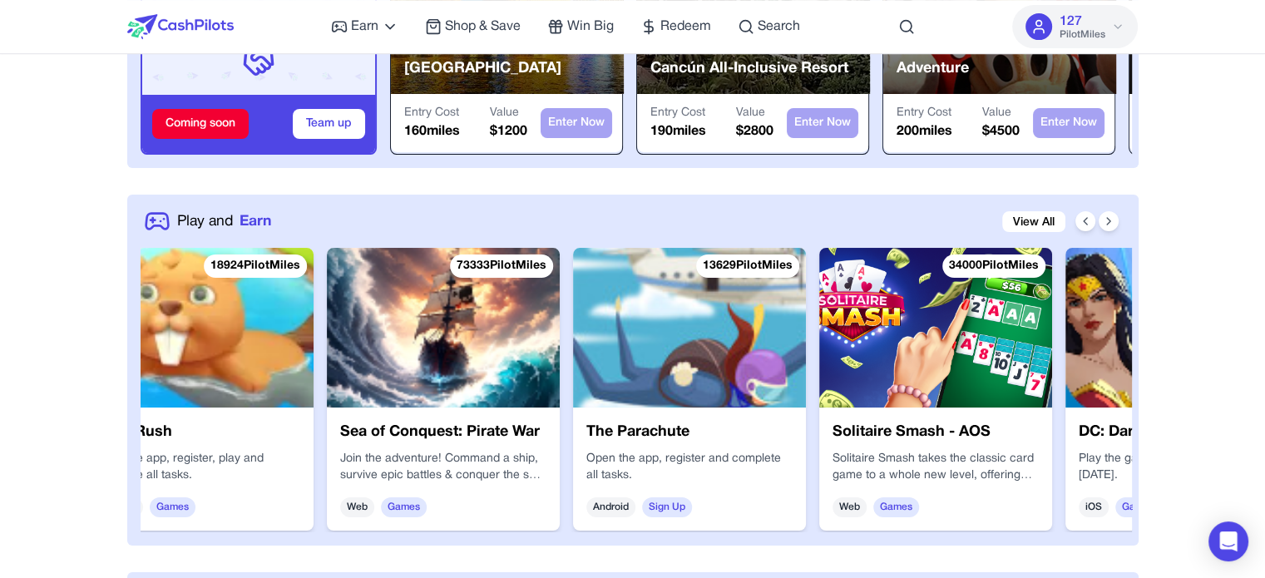
scroll to position [748, 0]
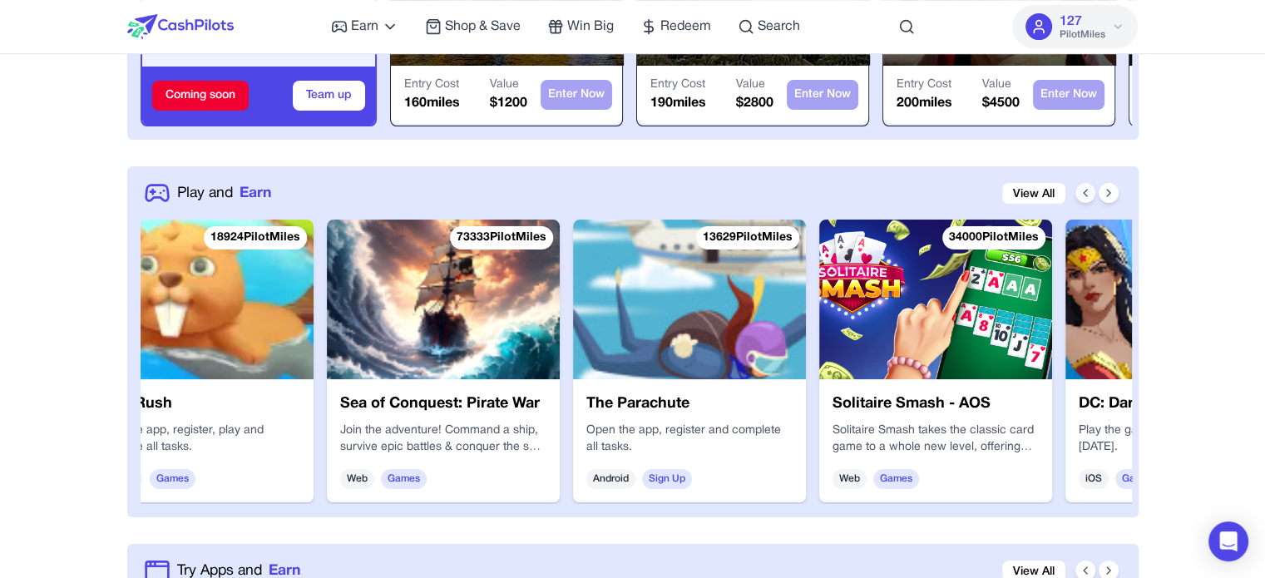
click at [1083, 199] on button at bounding box center [1085, 193] width 20 height 20
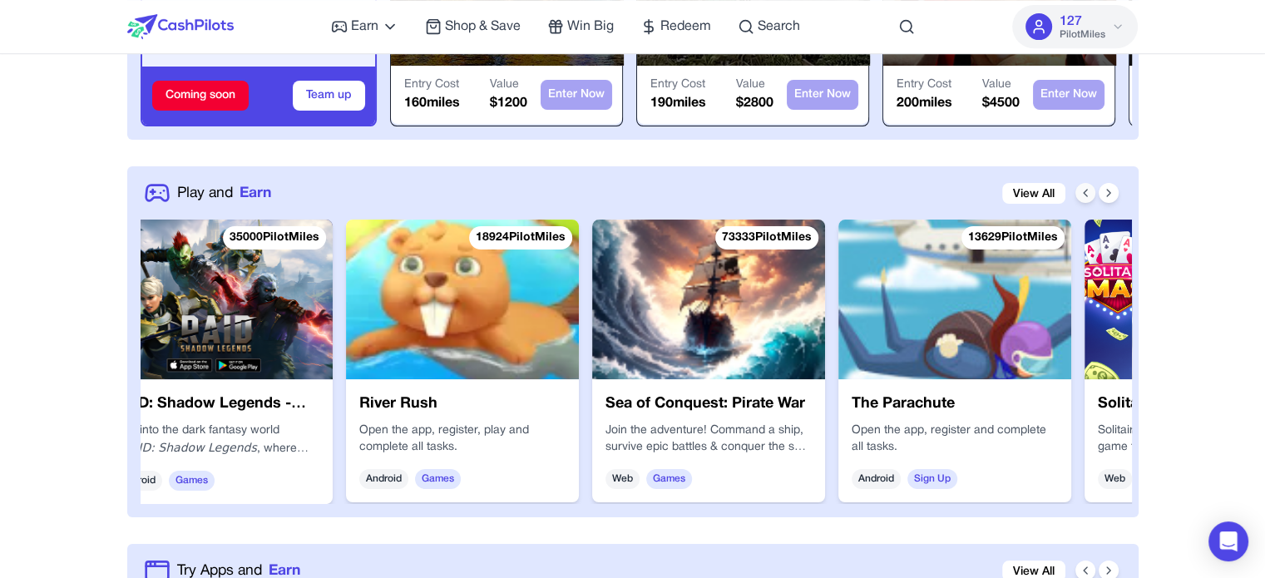
click at [1086, 194] on icon at bounding box center [1084, 192] width 13 height 13
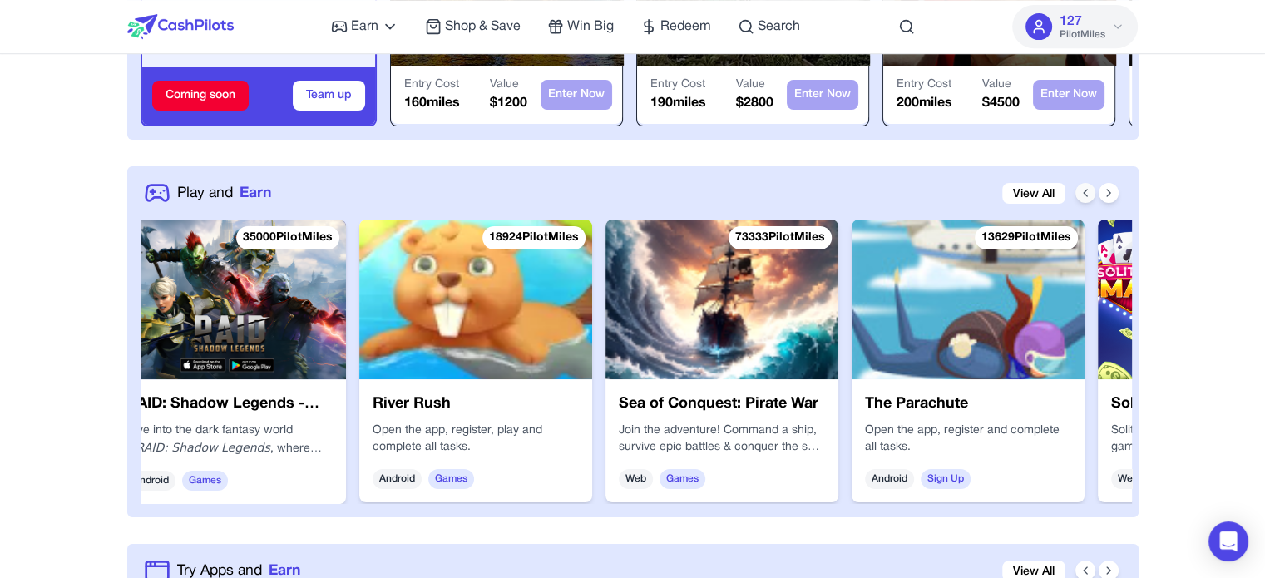
click at [1086, 194] on icon at bounding box center [1084, 192] width 13 height 13
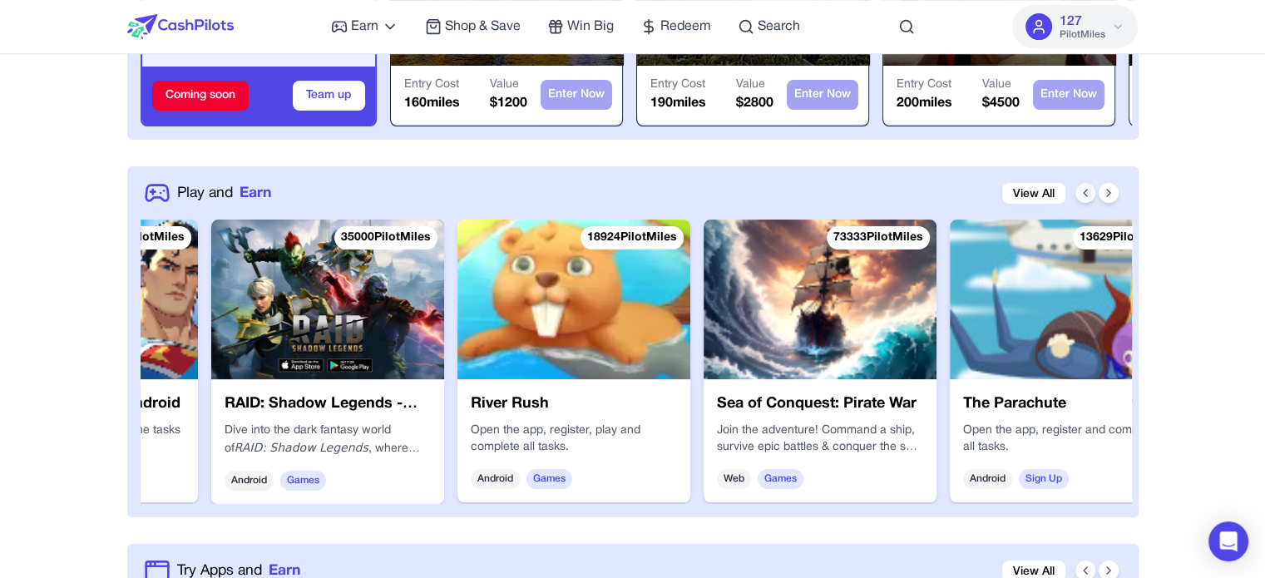
click at [1086, 194] on icon at bounding box center [1084, 192] width 13 height 13
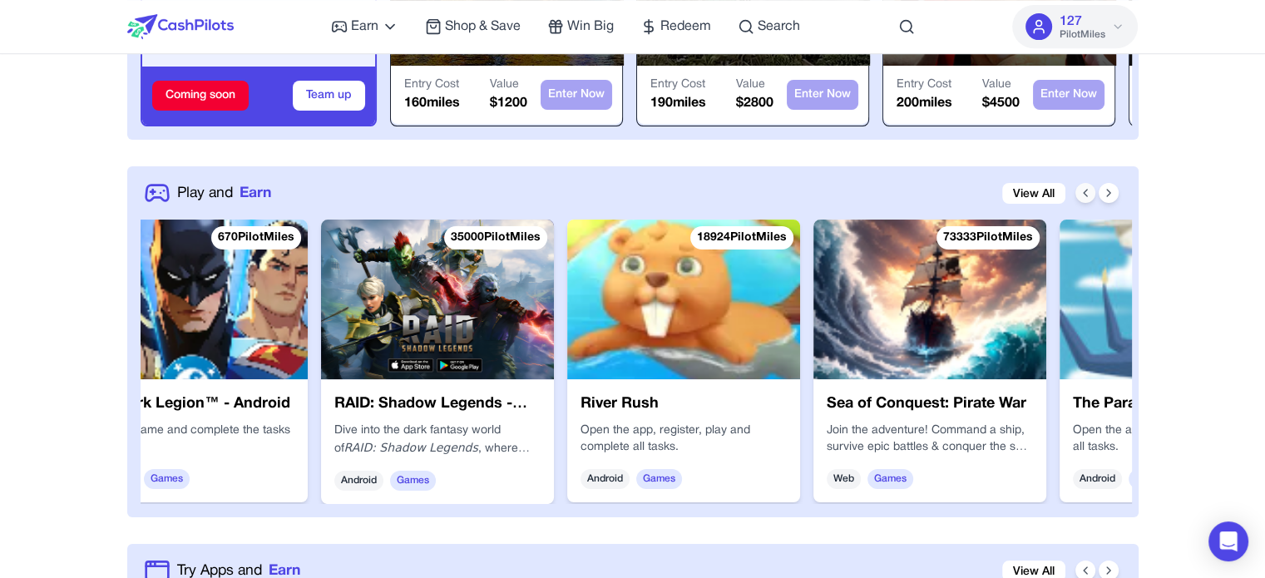
click at [1086, 194] on icon at bounding box center [1084, 192] width 13 height 13
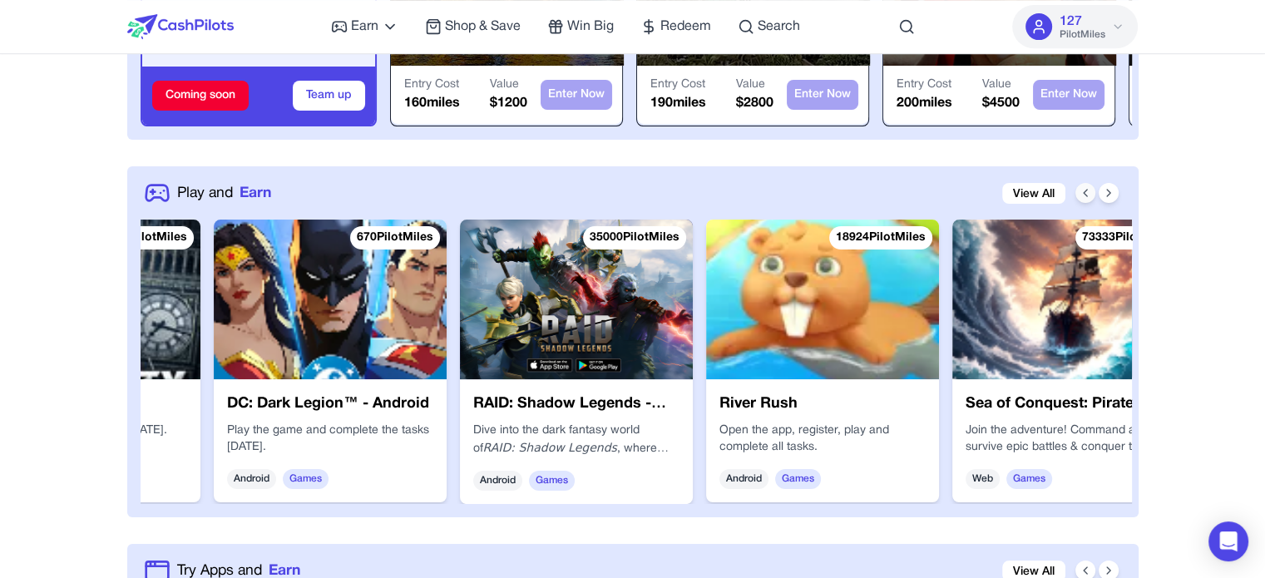
click at [1086, 194] on icon at bounding box center [1084, 192] width 13 height 13
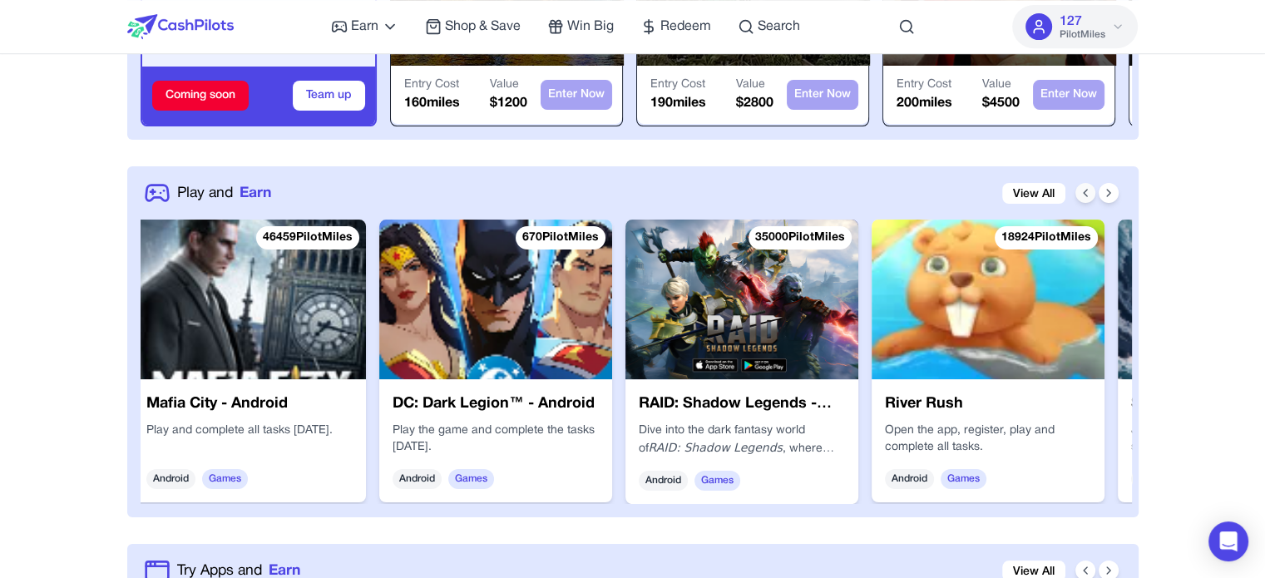
click at [1086, 194] on icon at bounding box center [1084, 192] width 13 height 13
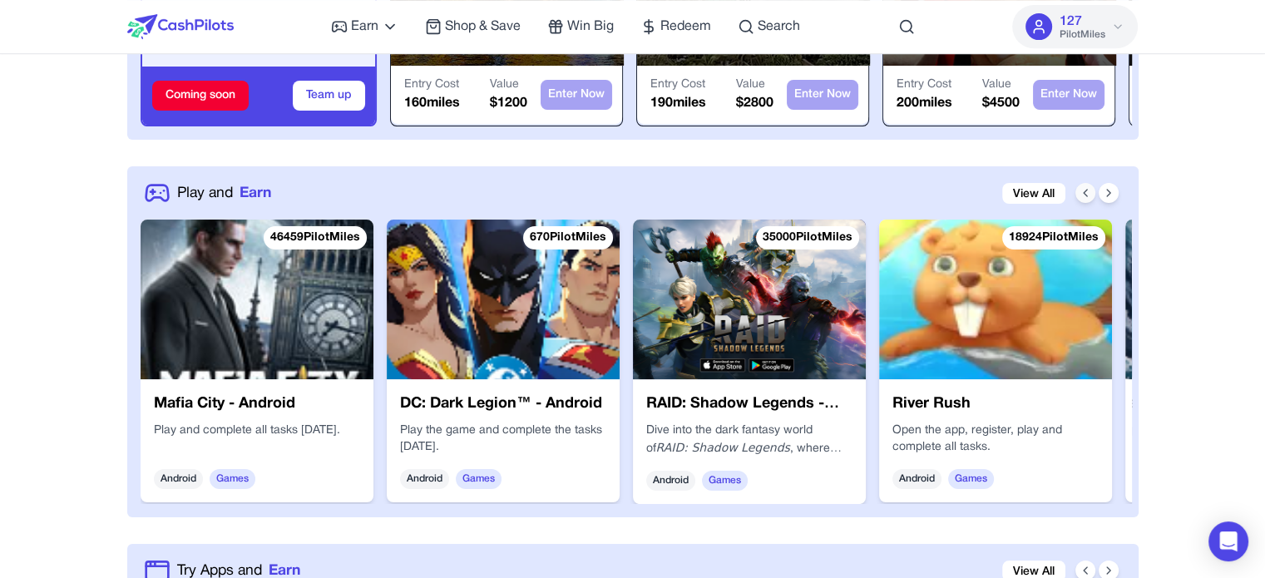
click at [1086, 194] on icon at bounding box center [1084, 192] width 13 height 13
